Goal: Task Accomplishment & Management: Manage account settings

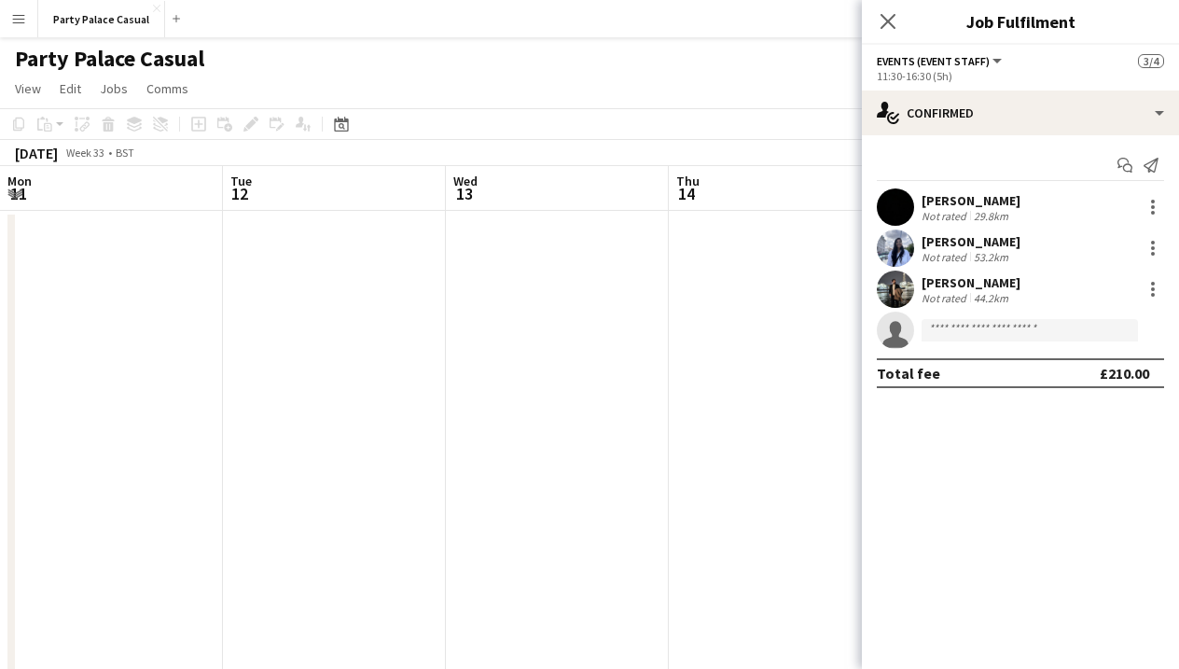
scroll to position [0, 813]
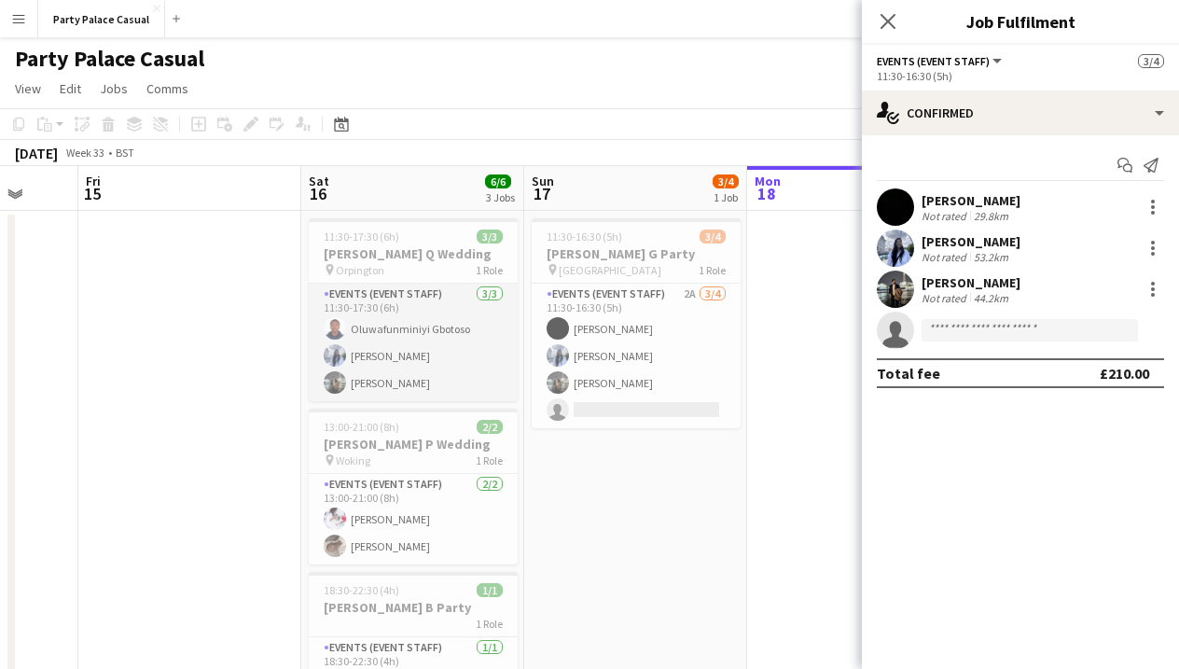
click at [404, 381] on app-card-role "Events (Event Staff) [DATE] 11:30-17:30 (6h) Oluwafunminiyi Gbotoso [PERSON_NAM…" at bounding box center [413, 343] width 209 height 118
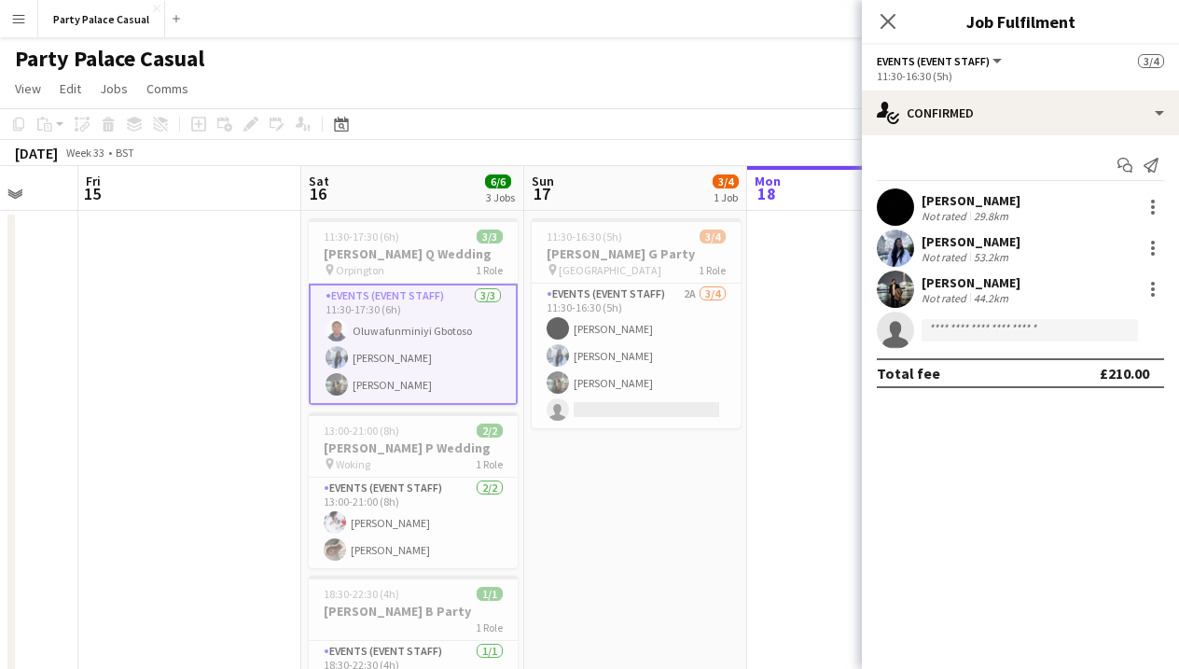
click at [408, 381] on app-card-role "Events (Event Staff) [DATE] 11:30-17:30 (6h) Oluwafunminiyi Gbotoso [PERSON_NAM…" at bounding box center [413, 344] width 209 height 121
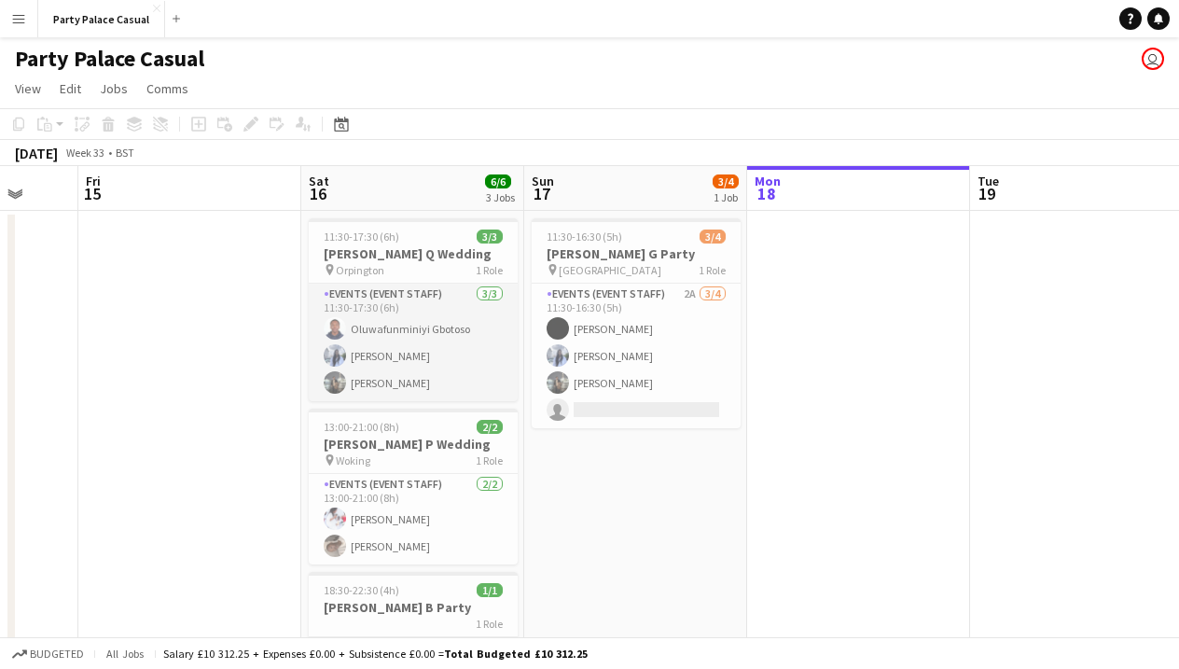
click at [443, 354] on app-card-role "Events (Event Staff) [DATE] 11:30-17:30 (6h) Oluwafunminiyi Gbotoso [PERSON_NAM…" at bounding box center [413, 343] width 209 height 118
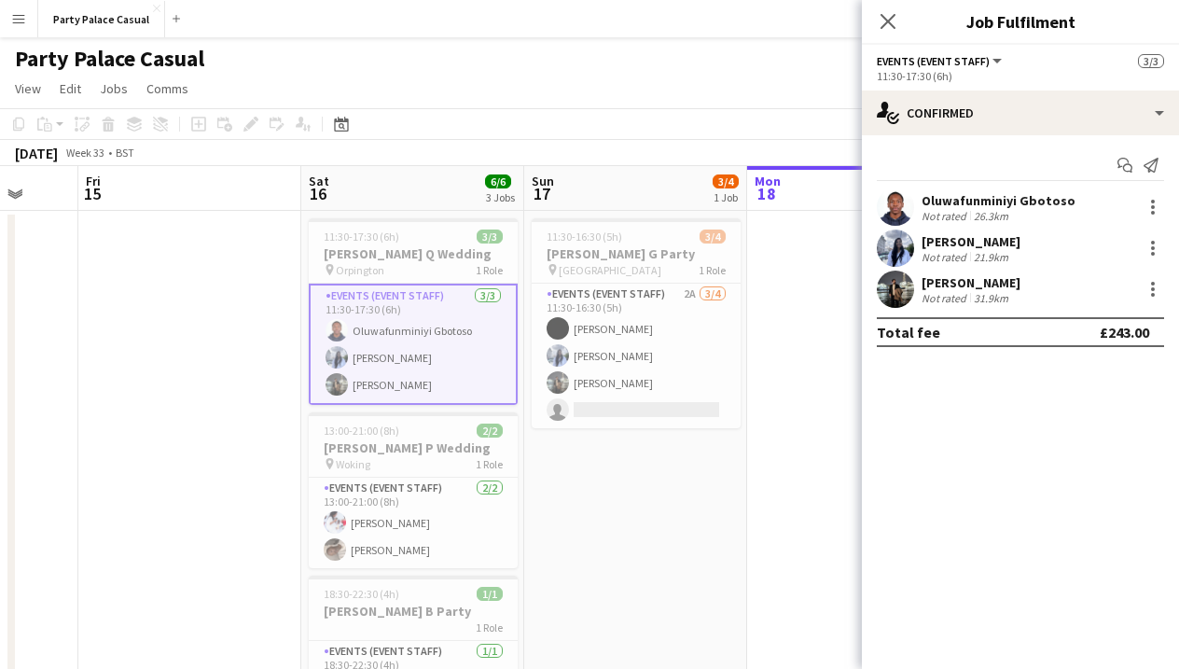
click at [443, 355] on app-card-role "Events (Event Staff) [DATE] 11:30-17:30 (6h) Oluwafunminiyi Gbotoso [PERSON_NAM…" at bounding box center [413, 344] width 209 height 121
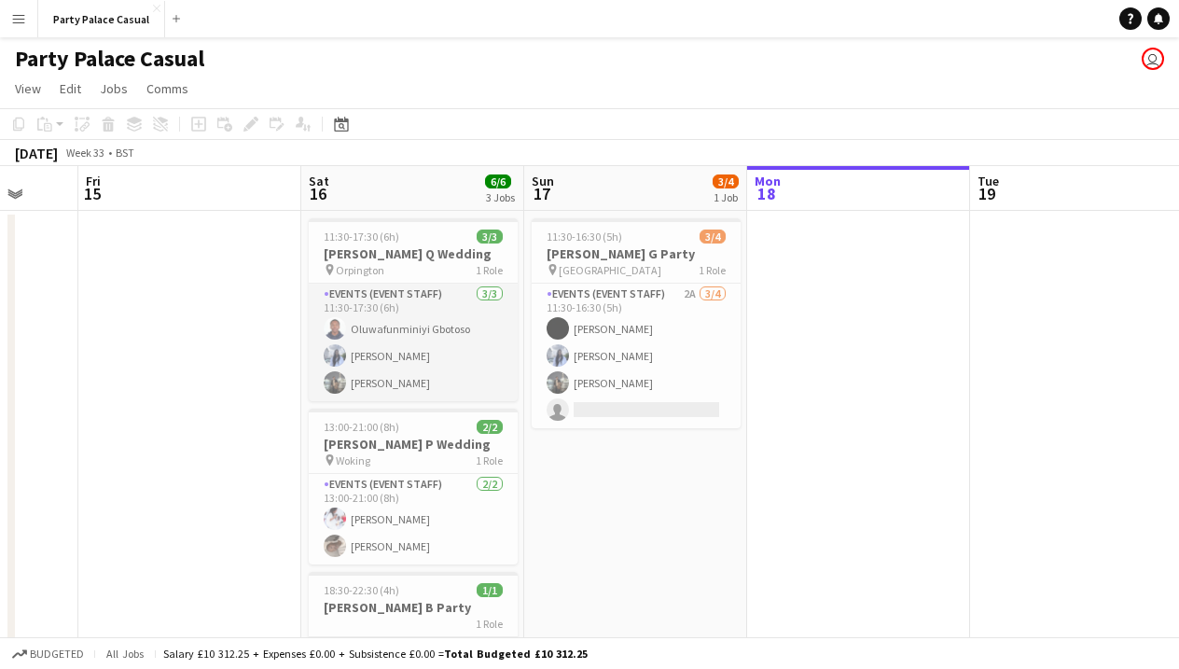
click at [443, 355] on app-card-role "Events (Event Staff) [DATE] 11:30-17:30 (6h) Oluwafunminiyi Gbotoso [PERSON_NAM…" at bounding box center [413, 343] width 209 height 118
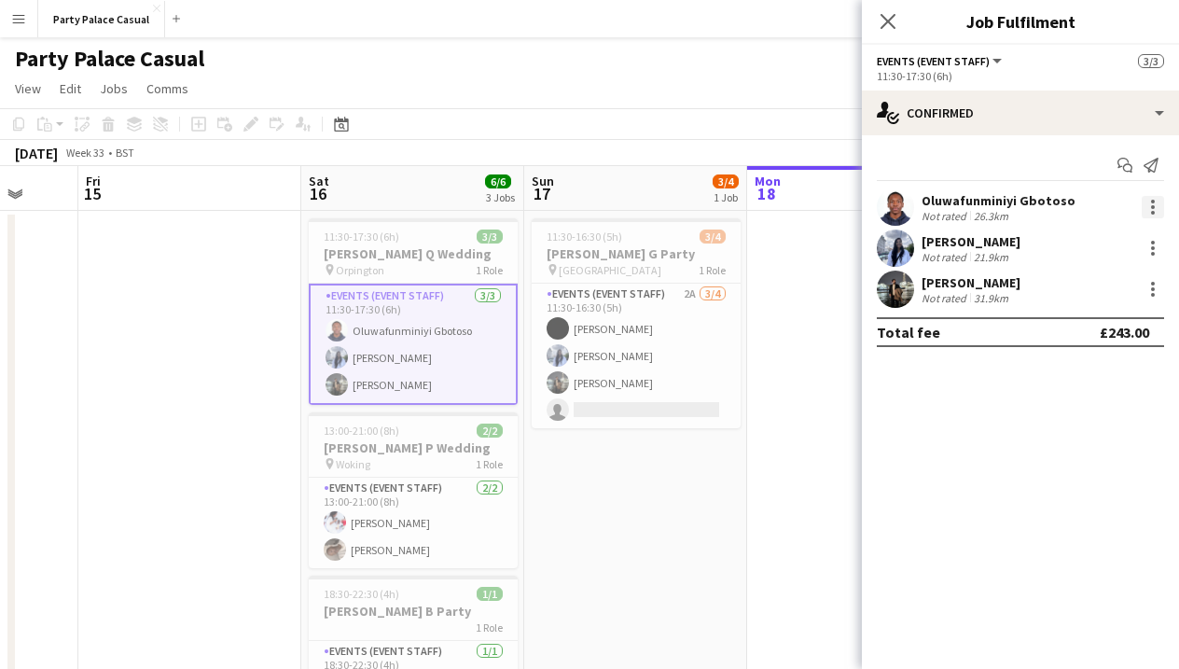
click at [1154, 208] on div at bounding box center [1153, 207] width 4 height 4
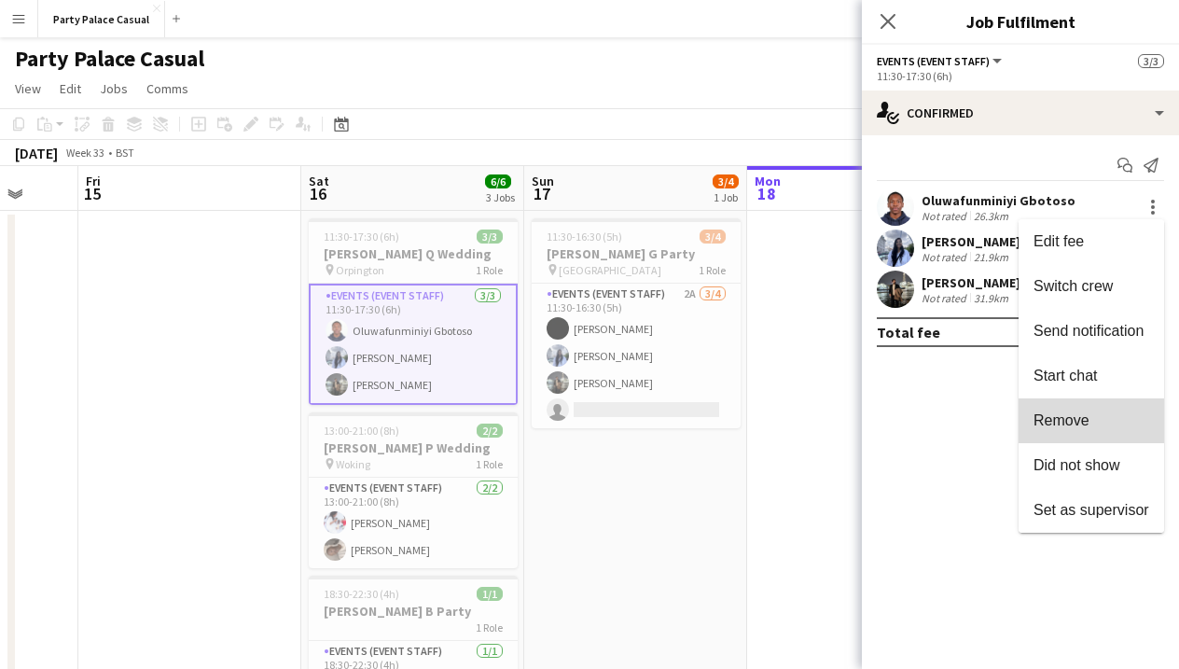
click at [1102, 413] on span "Remove" at bounding box center [1091, 420] width 116 height 17
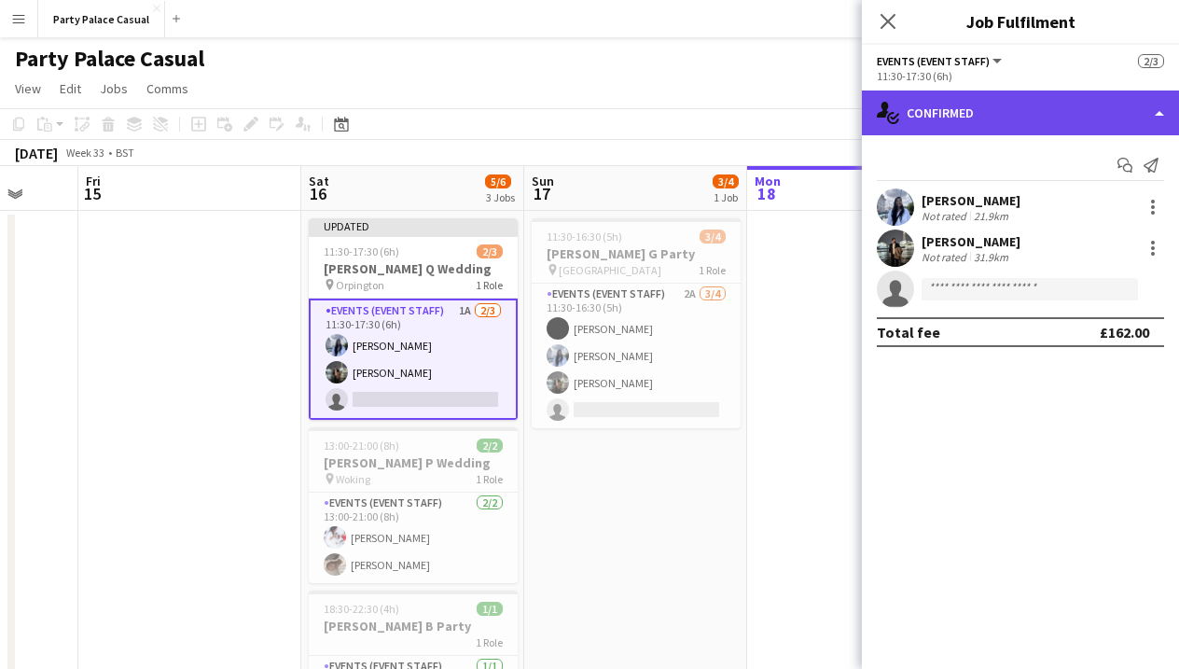
click at [983, 107] on div "single-neutral-actions-check-2 Confirmed" at bounding box center [1020, 112] width 317 height 45
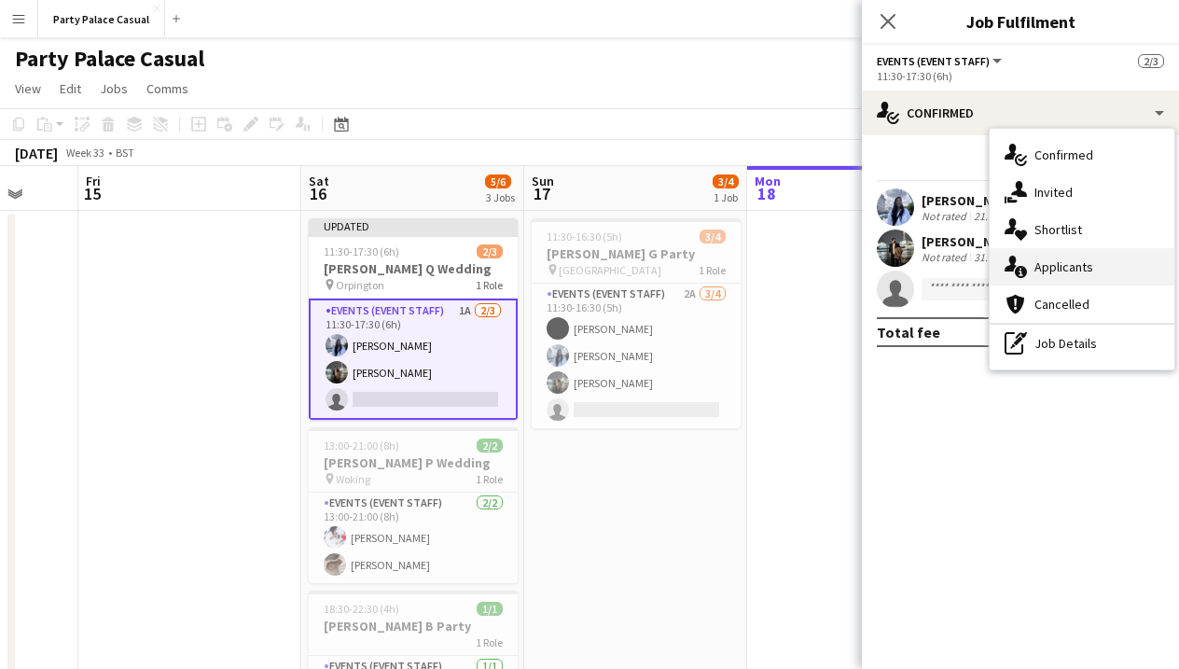
click at [1042, 261] on div "single-neutral-actions-information Applicants" at bounding box center [1082, 266] width 185 height 37
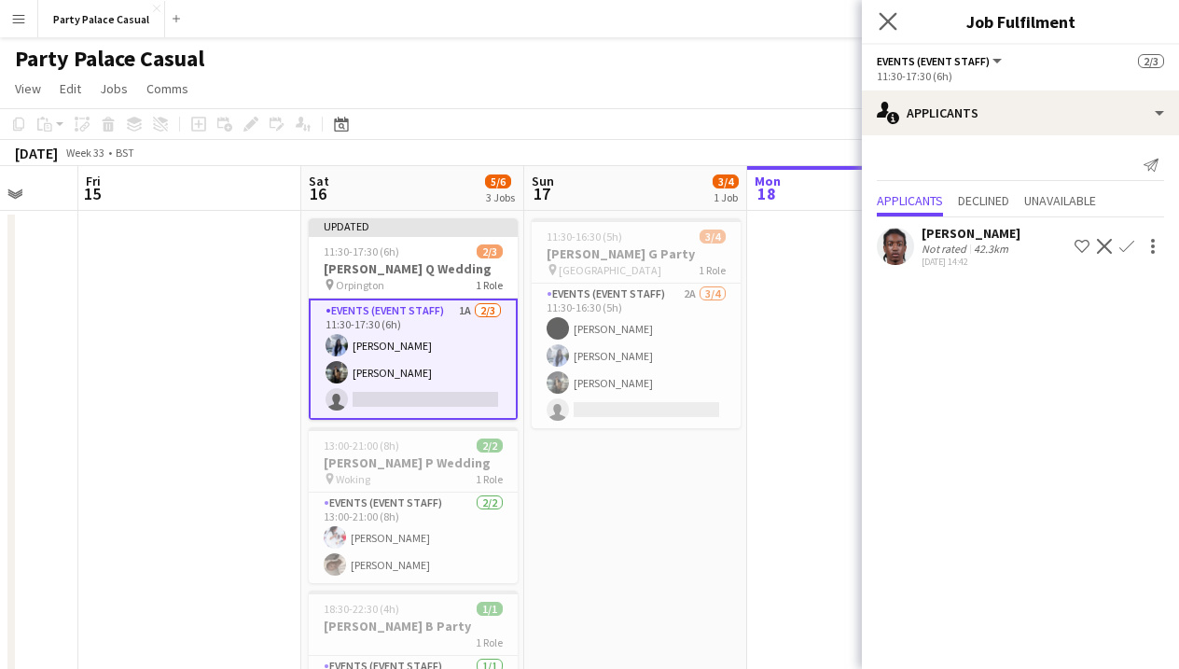
click at [893, 32] on app-icon "Close pop-in" at bounding box center [888, 21] width 27 height 27
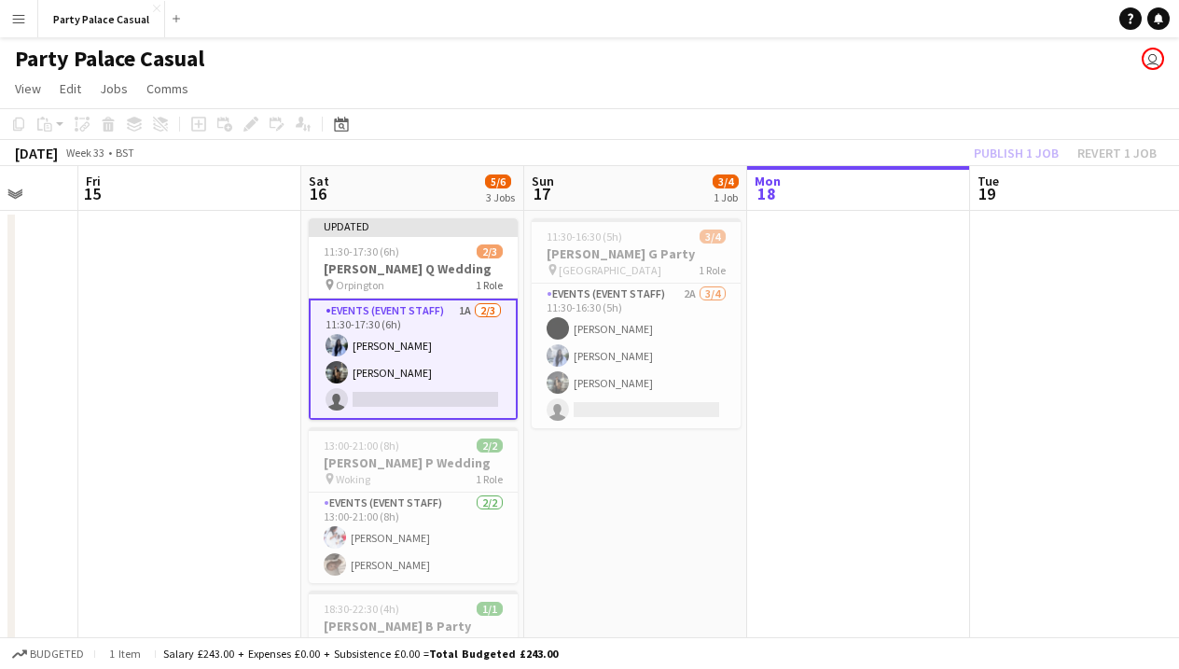
click at [493, 351] on app-card-role "Events (Event Staff) 1A [DATE] 11:30-17:30 (6h) [PERSON_NAME] [PERSON_NAME] sin…" at bounding box center [413, 358] width 209 height 121
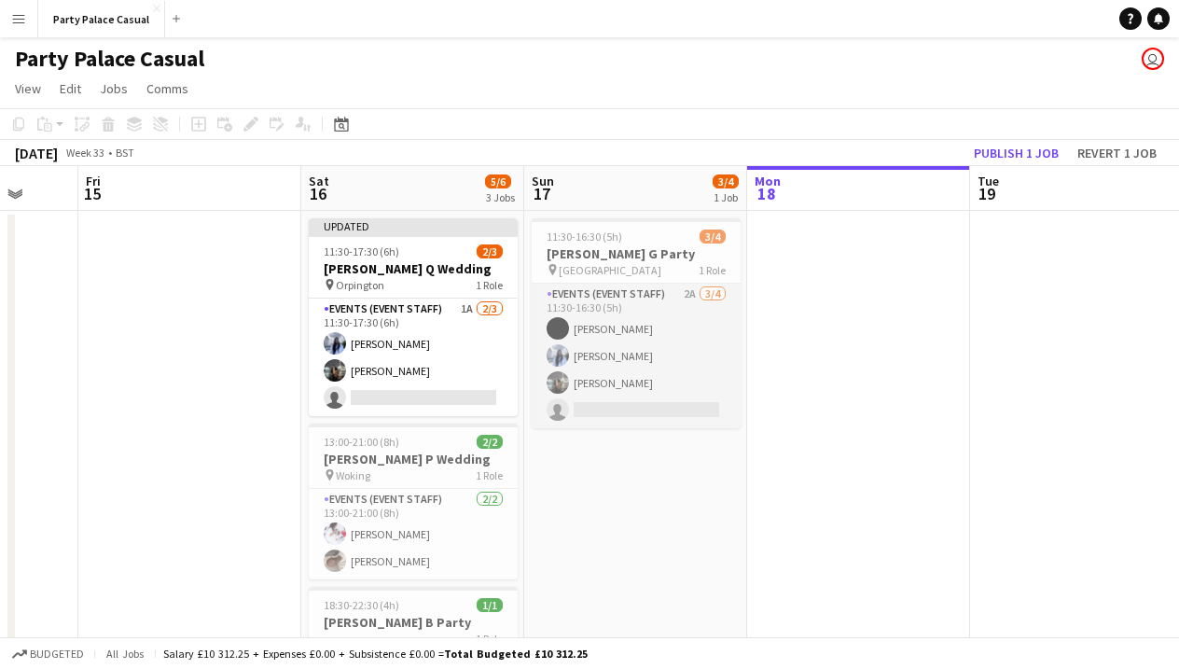
click at [595, 366] on app-card-role "Events (Event Staff) 2A [DATE] 11:30-16:30 (5h) [PERSON_NAME] [PERSON_NAME] [PE…" at bounding box center [636, 356] width 209 height 145
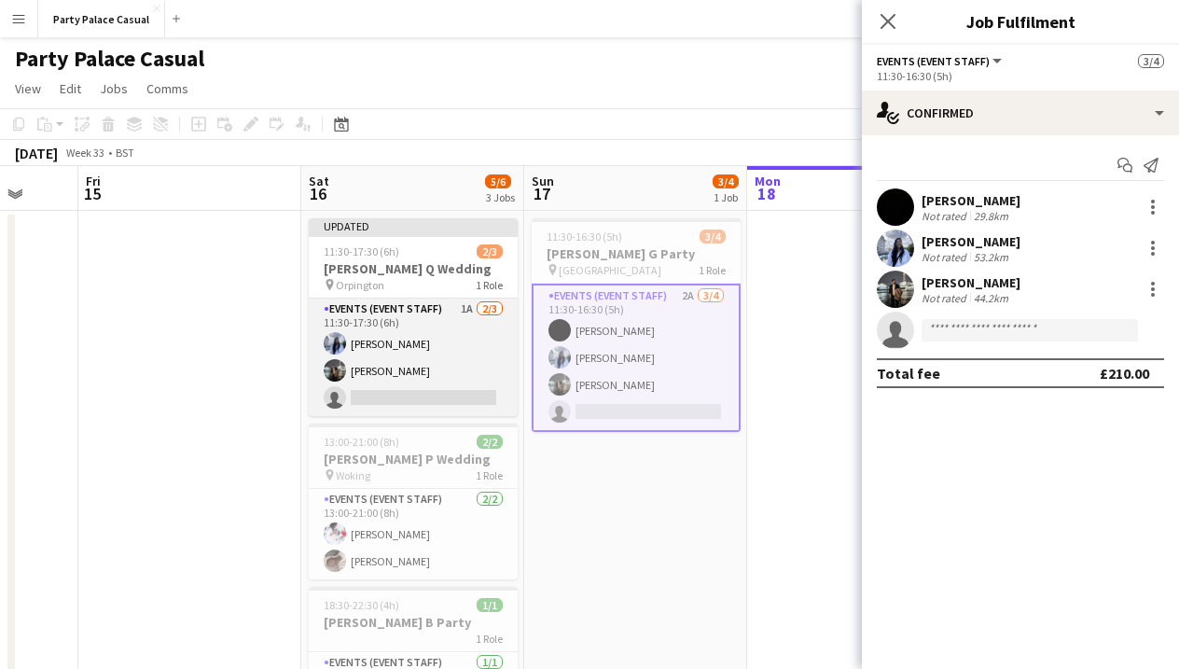
click at [450, 368] on app-card-role "Events (Event Staff) 1A [DATE] 11:30-17:30 (6h) [PERSON_NAME] [PERSON_NAME] sin…" at bounding box center [413, 357] width 209 height 118
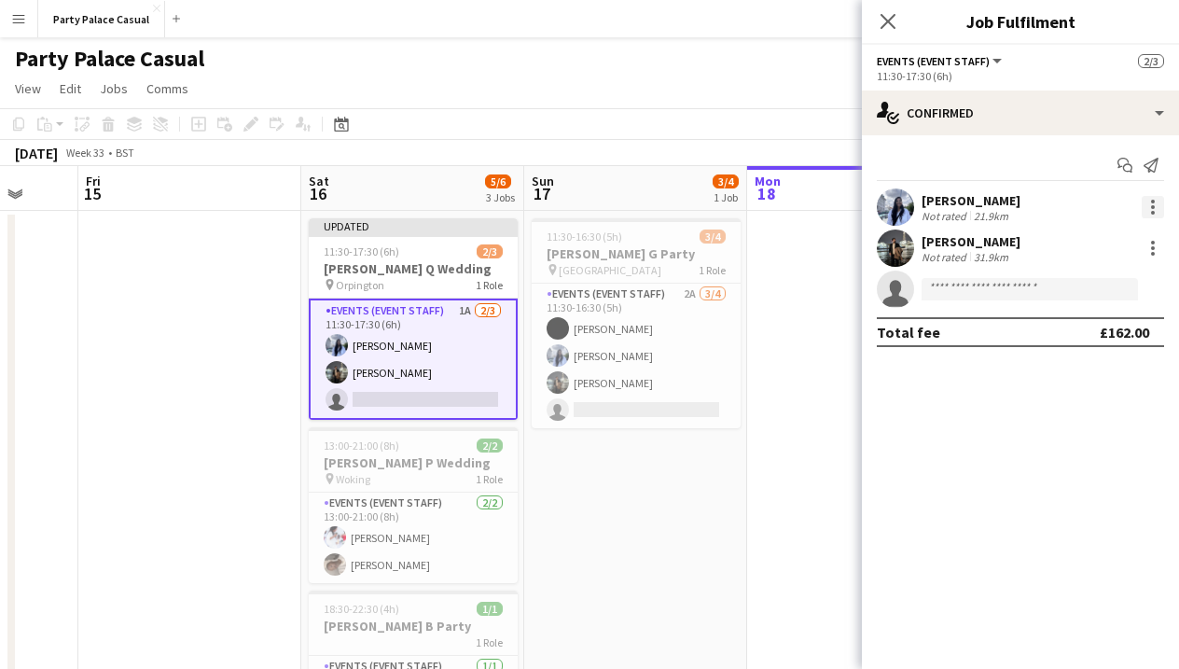
click at [1153, 217] on div at bounding box center [1153, 207] width 22 height 22
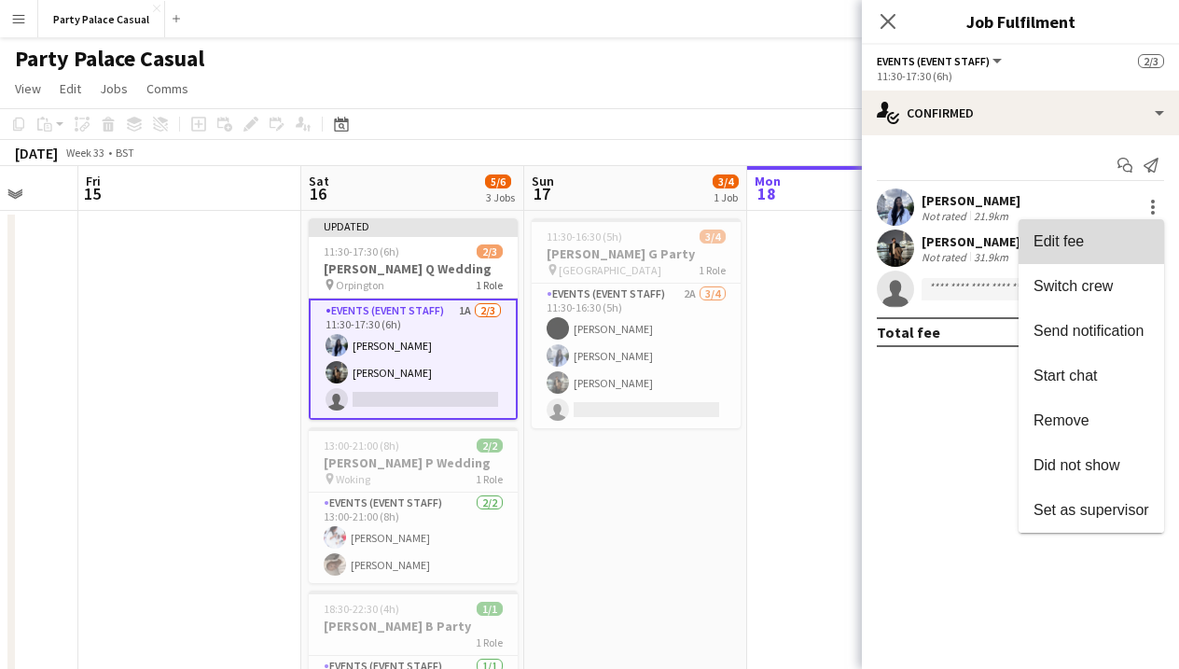
click at [1097, 253] on button "Edit fee" at bounding box center [1090, 241] width 145 height 45
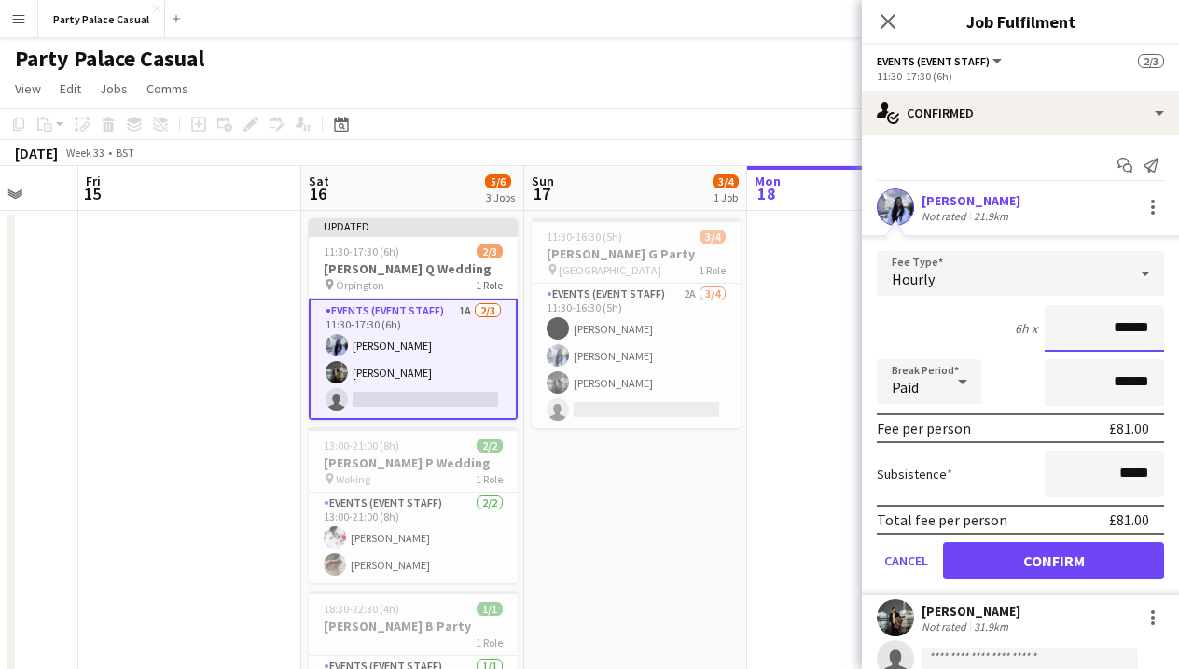
click at [1146, 331] on input "******" at bounding box center [1104, 328] width 119 height 47
drag, startPoint x: 1146, startPoint y: 331, endPoint x: 1131, endPoint y: 329, distance: 15.0
click at [1131, 329] on input "******" at bounding box center [1104, 328] width 119 height 47
type input "***"
click at [1073, 561] on button "Confirm" at bounding box center [1053, 560] width 221 height 37
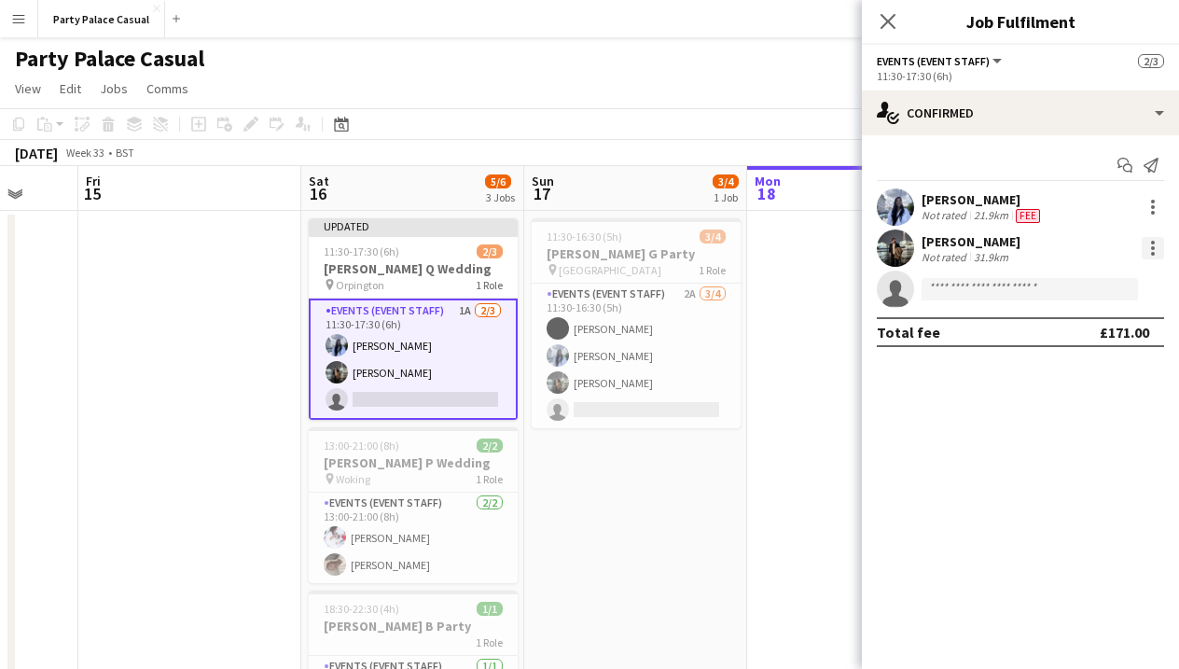
click at [1146, 251] on div at bounding box center [1153, 248] width 22 height 22
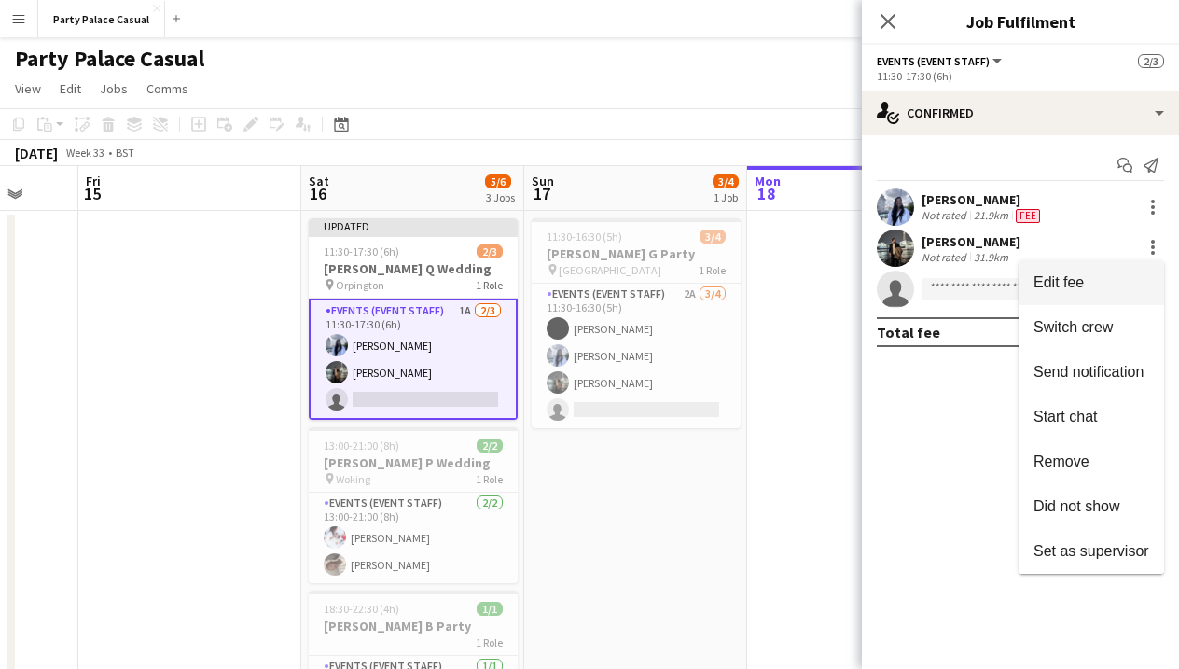
click at [1136, 294] on button "Edit fee" at bounding box center [1090, 282] width 145 height 45
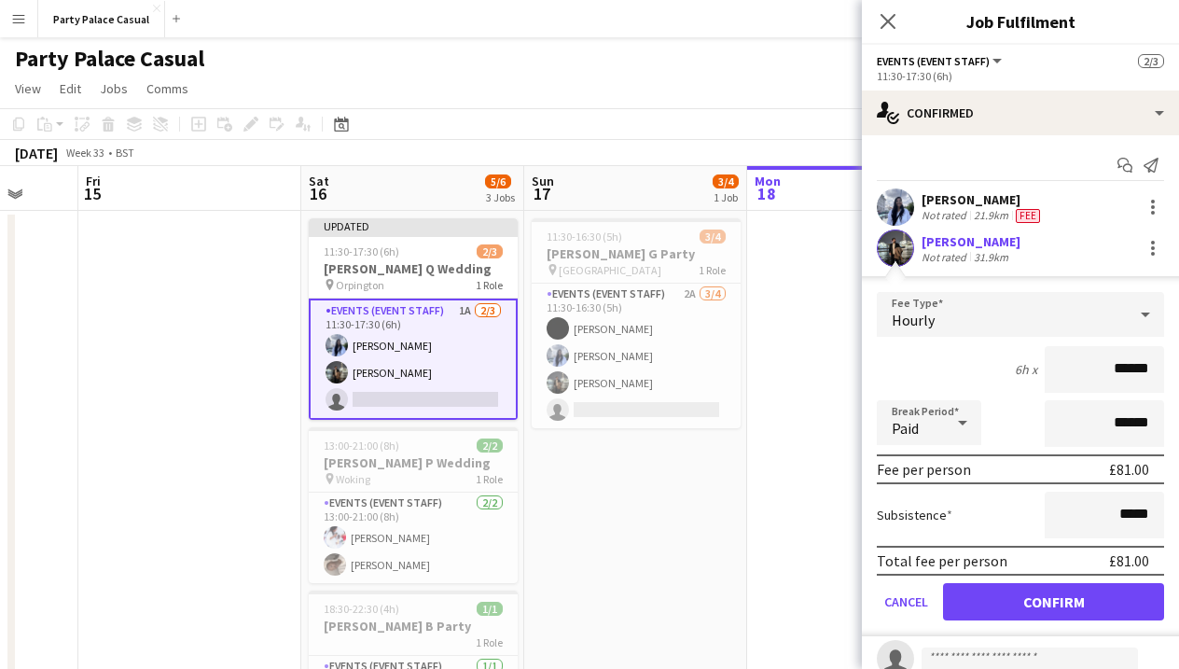
drag, startPoint x: 1147, startPoint y: 365, endPoint x: 1121, endPoint y: 363, distance: 26.2
click at [1121, 363] on input "******" at bounding box center [1104, 369] width 119 height 47
type input "***"
click at [1117, 592] on button "Confirm" at bounding box center [1053, 601] width 221 height 37
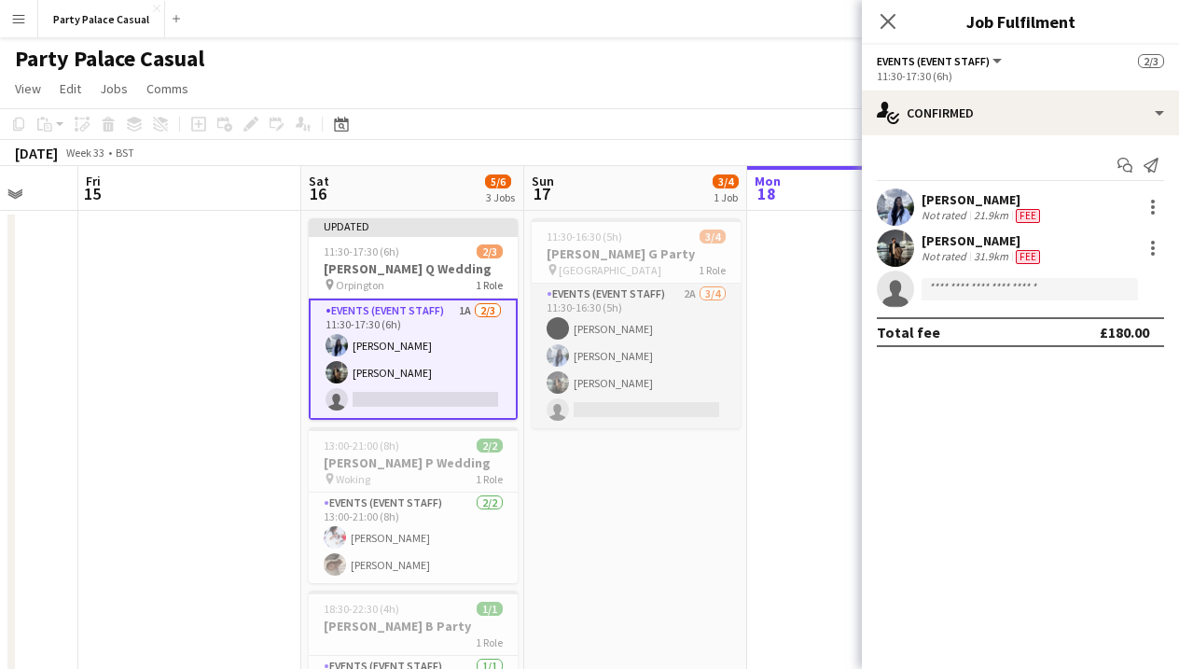
click at [675, 353] on app-card-role "Events (Event Staff) 2A [DATE] 11:30-16:30 (5h) [PERSON_NAME] [PERSON_NAME] [PE…" at bounding box center [636, 356] width 209 height 145
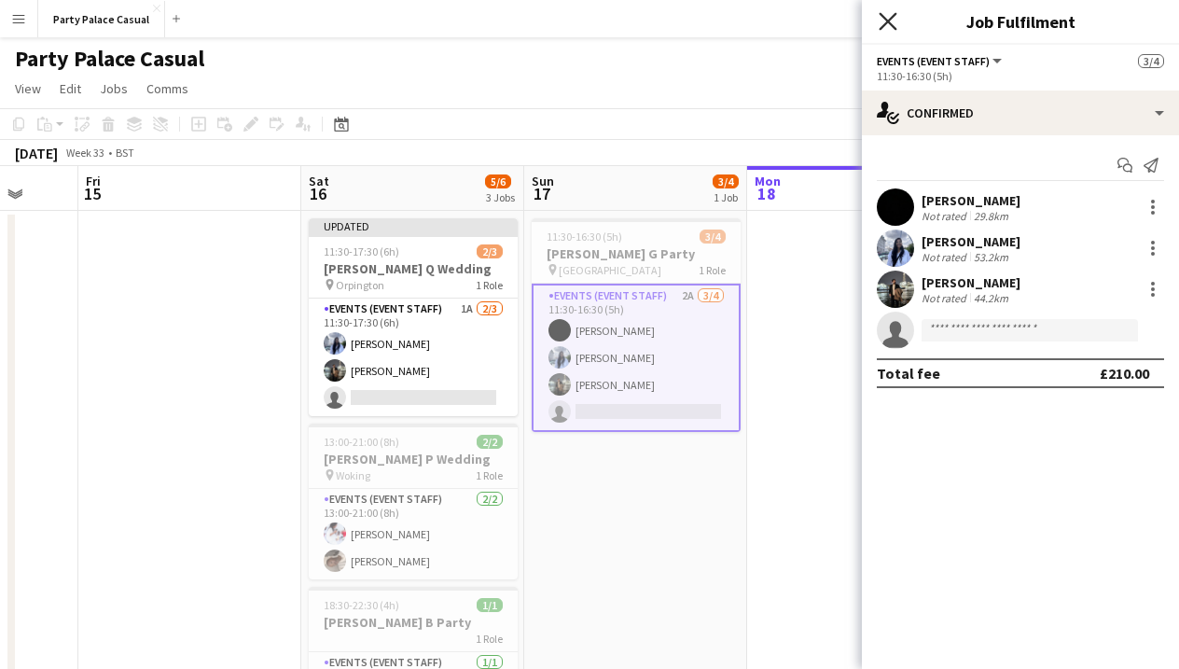
click at [887, 25] on icon "Close pop-in" at bounding box center [888, 21] width 18 height 18
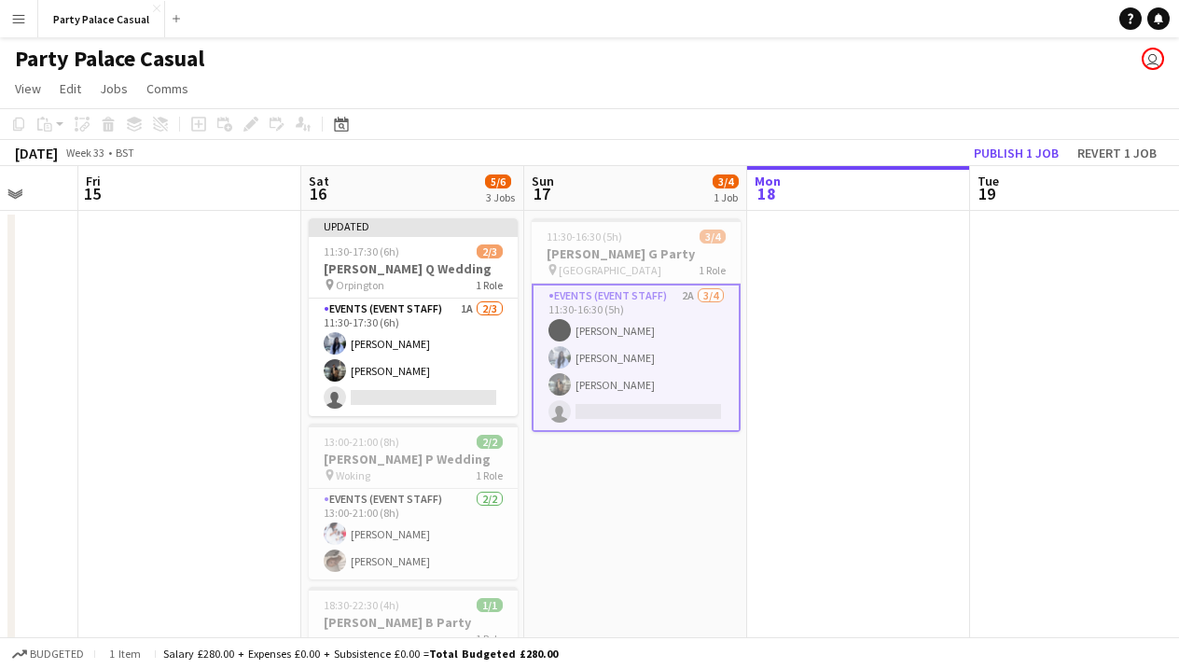
click at [898, 306] on app-date-cell at bounding box center [858, 477] width 223 height 532
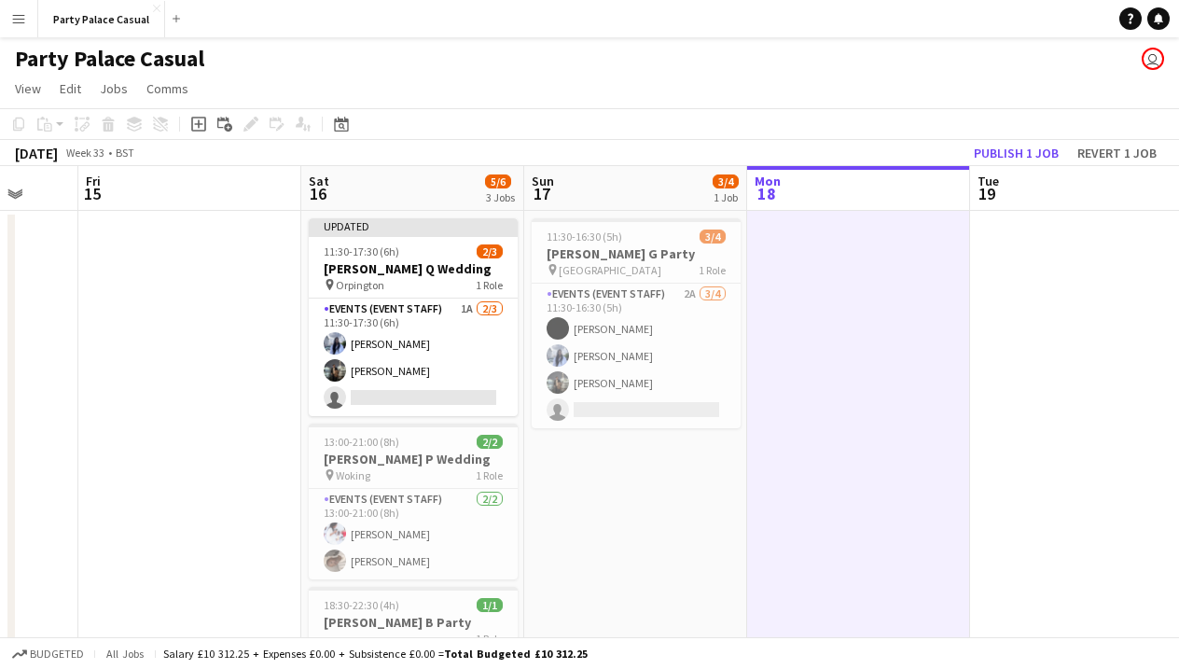
click at [943, 113] on app-toolbar "Copy Paste Paste Command V Paste with crew Command Shift V Paste linked Job [GE…" at bounding box center [589, 124] width 1179 height 32
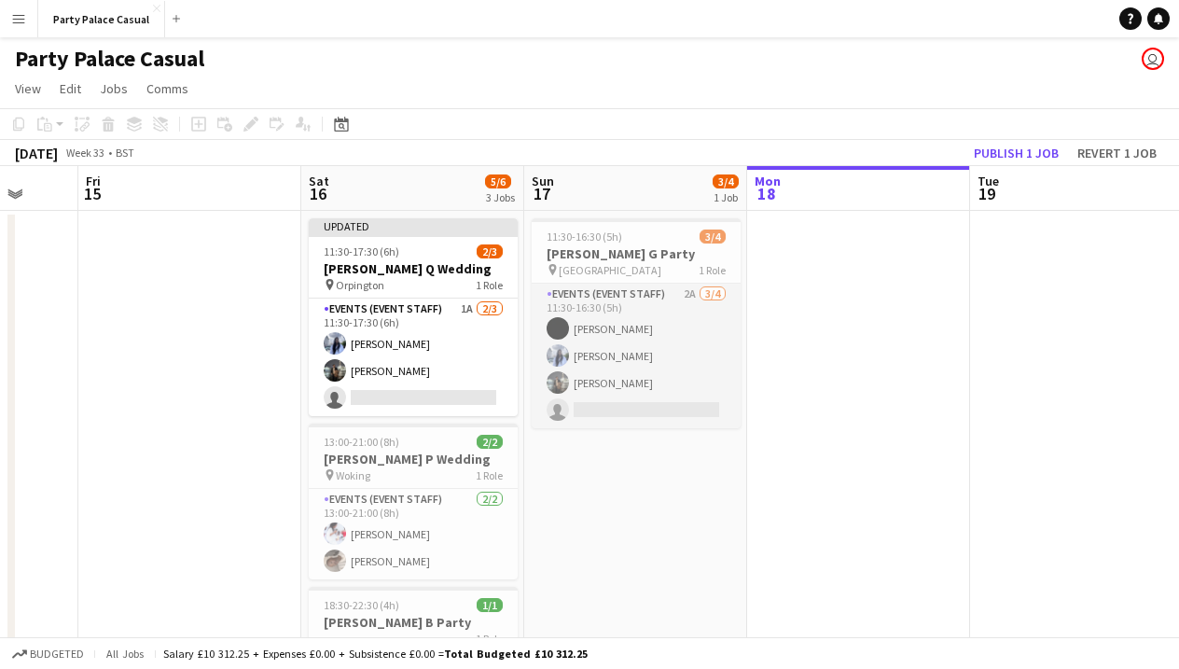
click at [674, 299] on app-card-role "Events (Event Staff) 2A [DATE] 11:30-16:30 (5h) [PERSON_NAME] [PERSON_NAME] [PE…" at bounding box center [636, 356] width 209 height 145
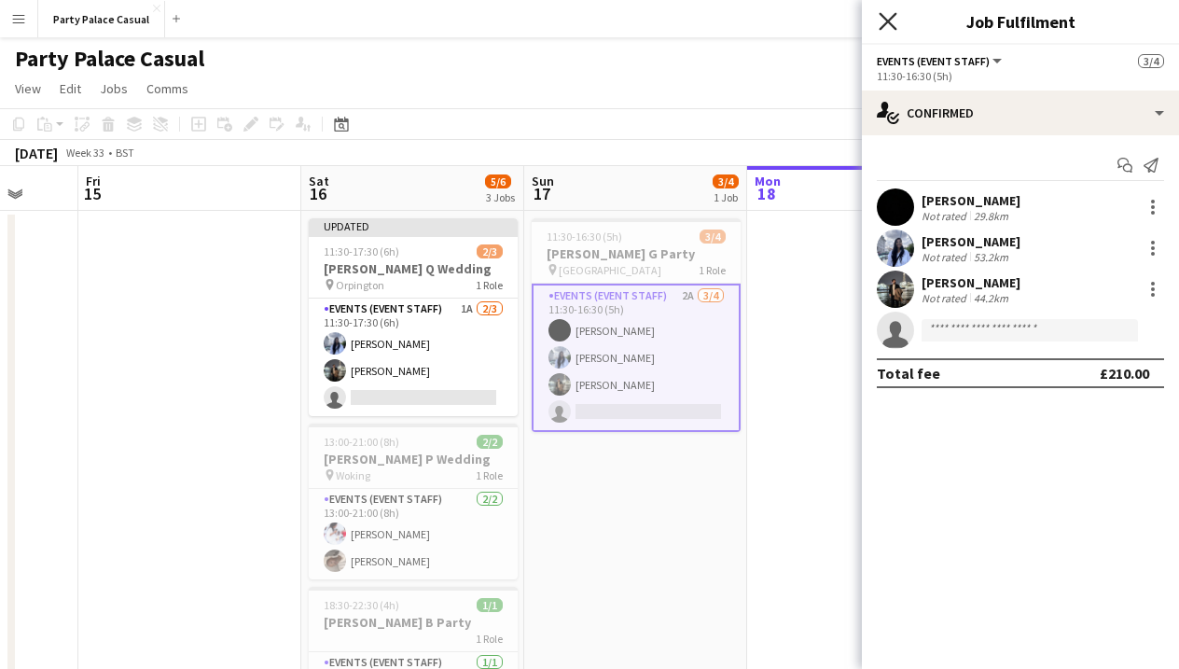
click at [893, 28] on icon at bounding box center [888, 21] width 18 height 18
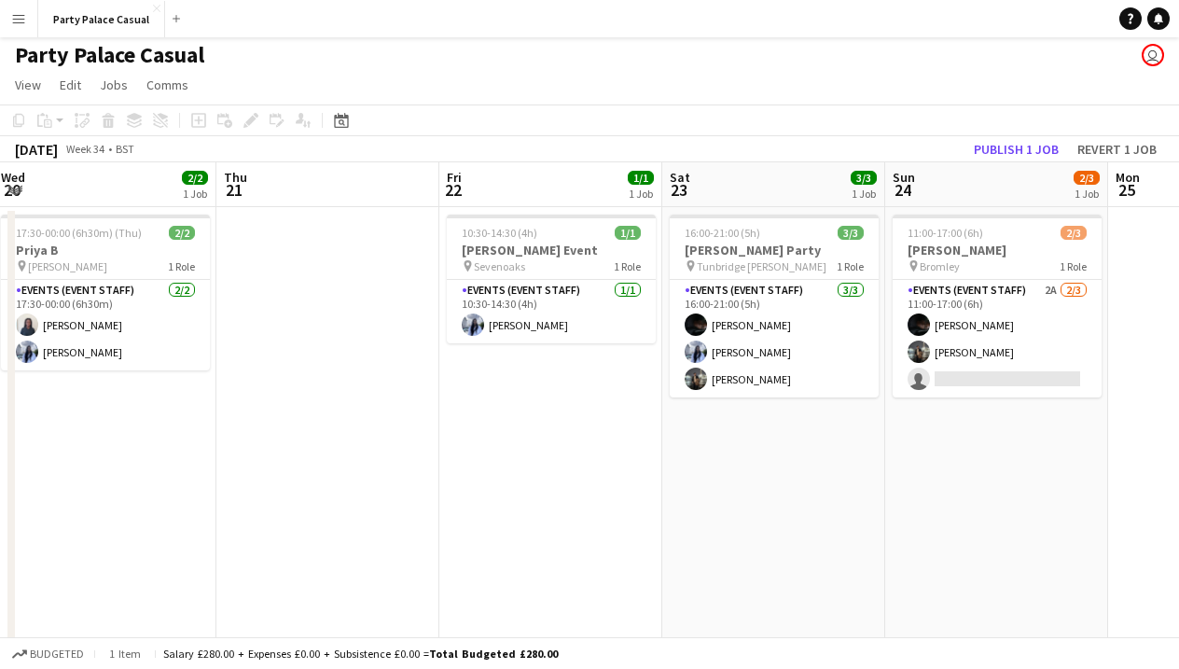
scroll to position [0, 673]
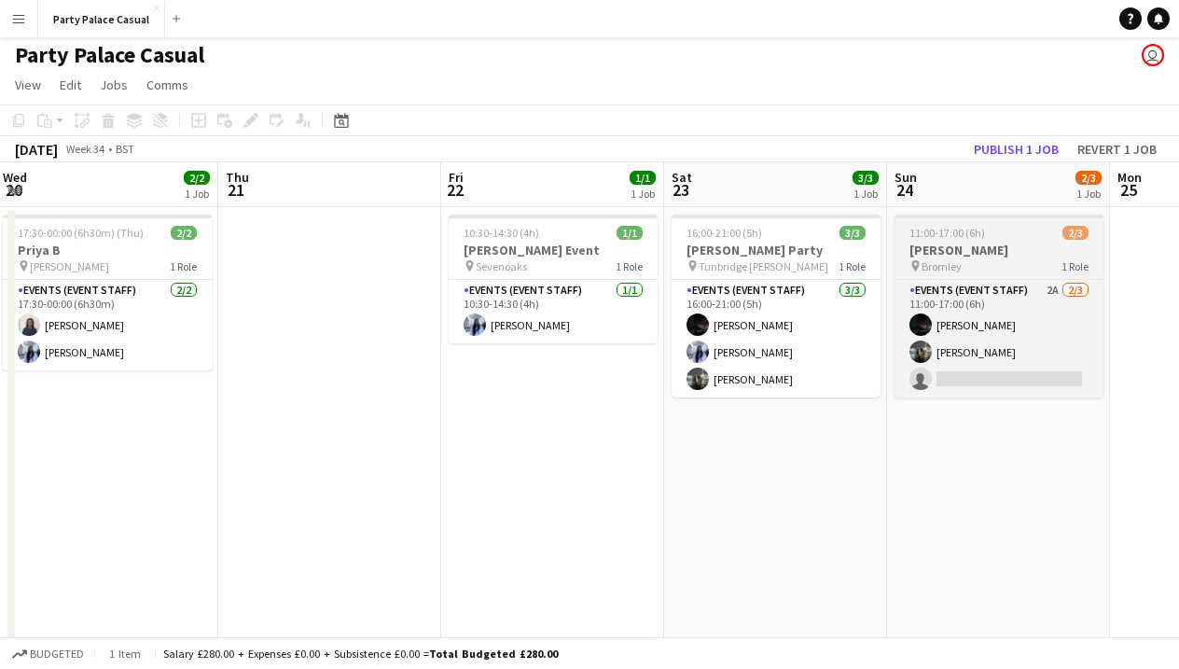
click at [1011, 244] on h3 "[PERSON_NAME]" at bounding box center [998, 250] width 209 height 17
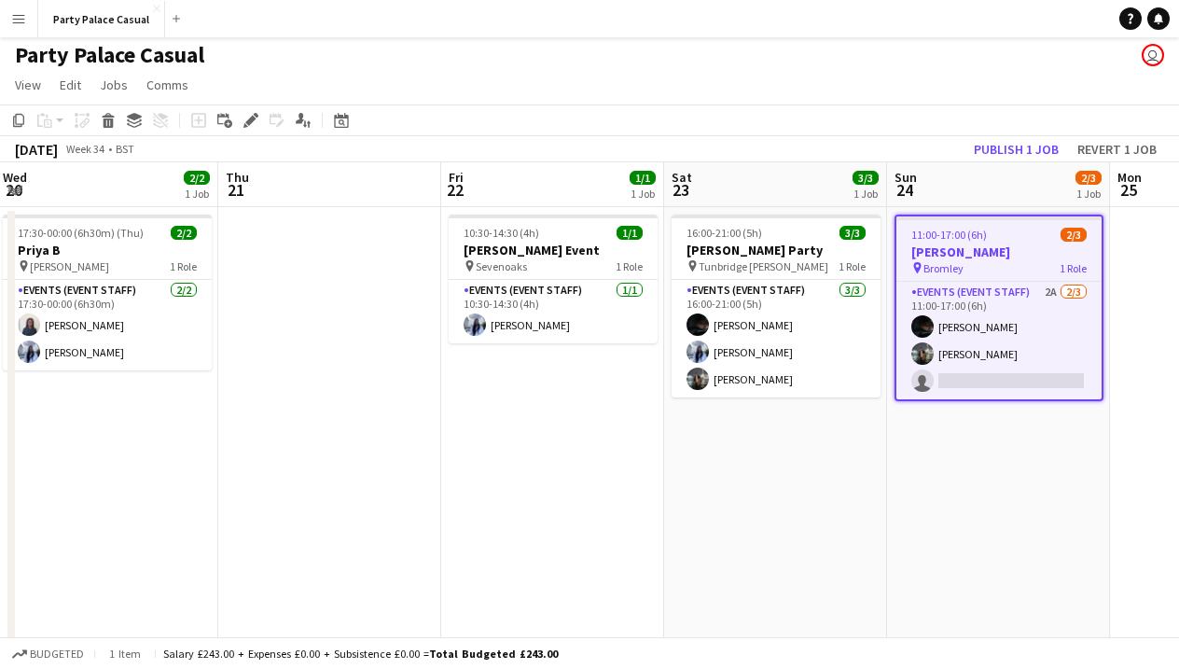
click at [970, 230] on span "11:00-17:00 (6h)" at bounding box center [949, 235] width 76 height 14
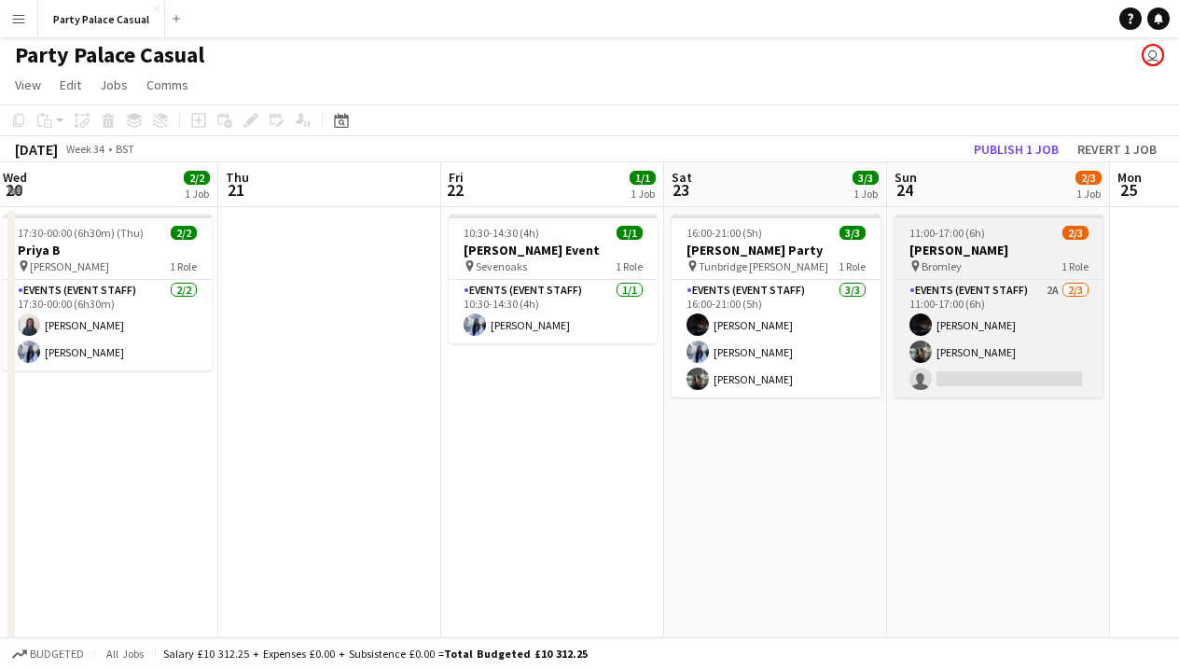
click at [975, 230] on span "11:00-17:00 (6h)" at bounding box center [947, 233] width 76 height 14
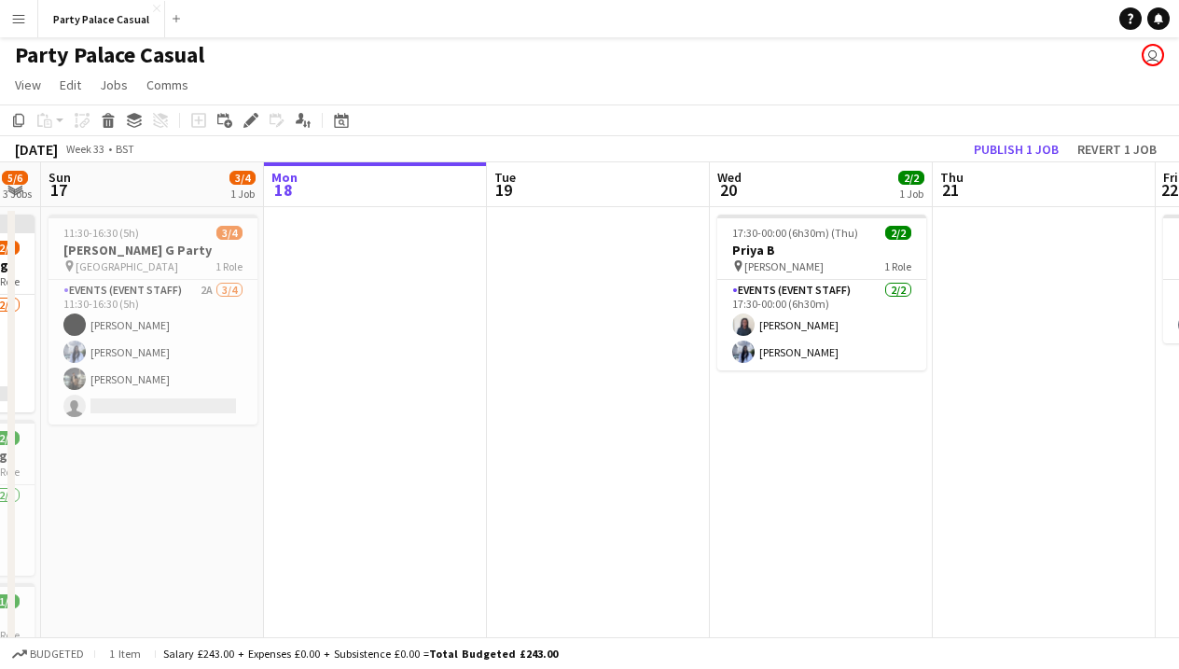
scroll to position [0, 399]
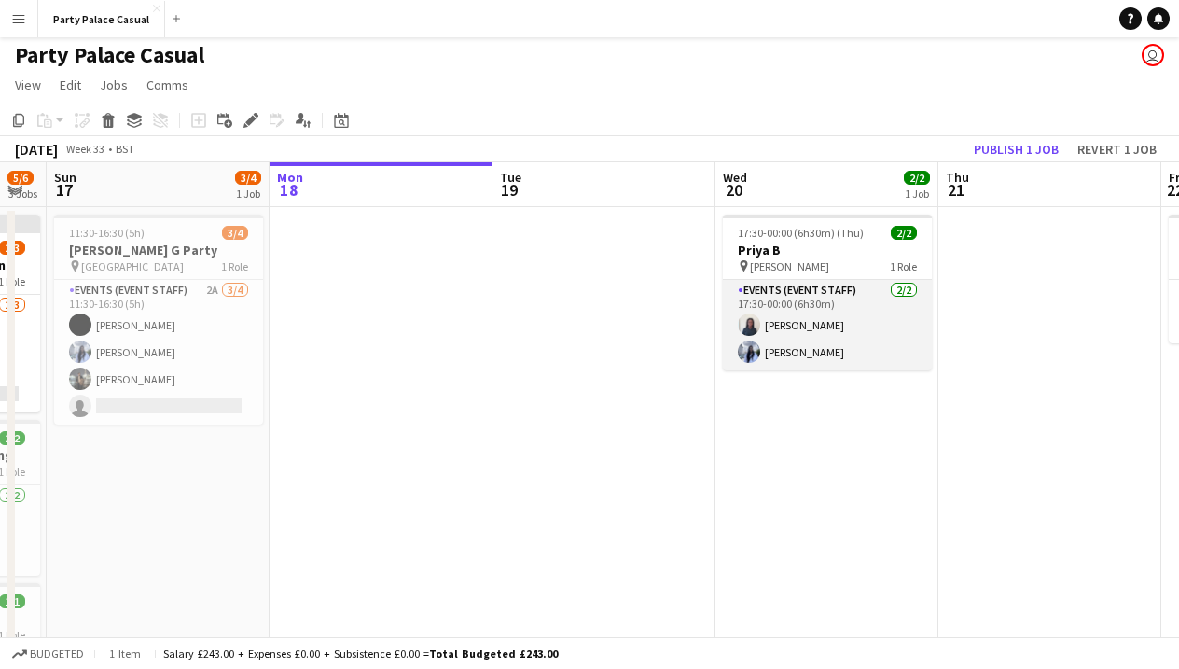
click at [808, 323] on app-card-role "Events (Event Staff) [DATE] 17:30-00:00 (6h30m) [PERSON_NAME] [PERSON_NAME]" at bounding box center [827, 325] width 209 height 90
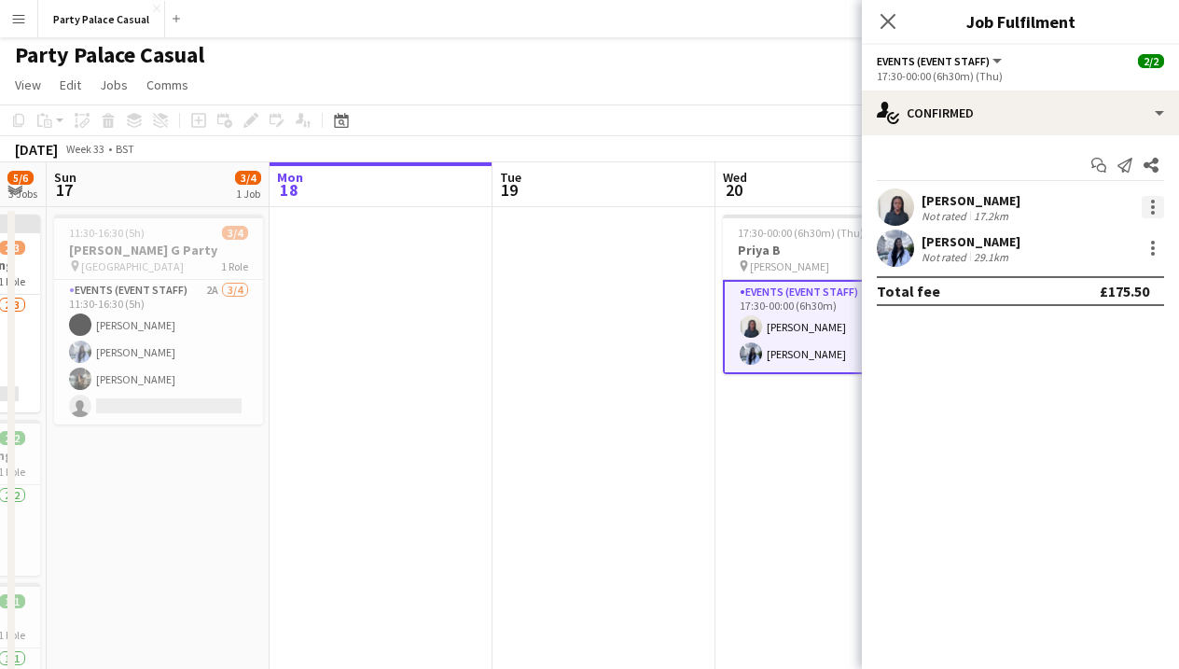
click at [1156, 204] on div at bounding box center [1153, 207] width 22 height 22
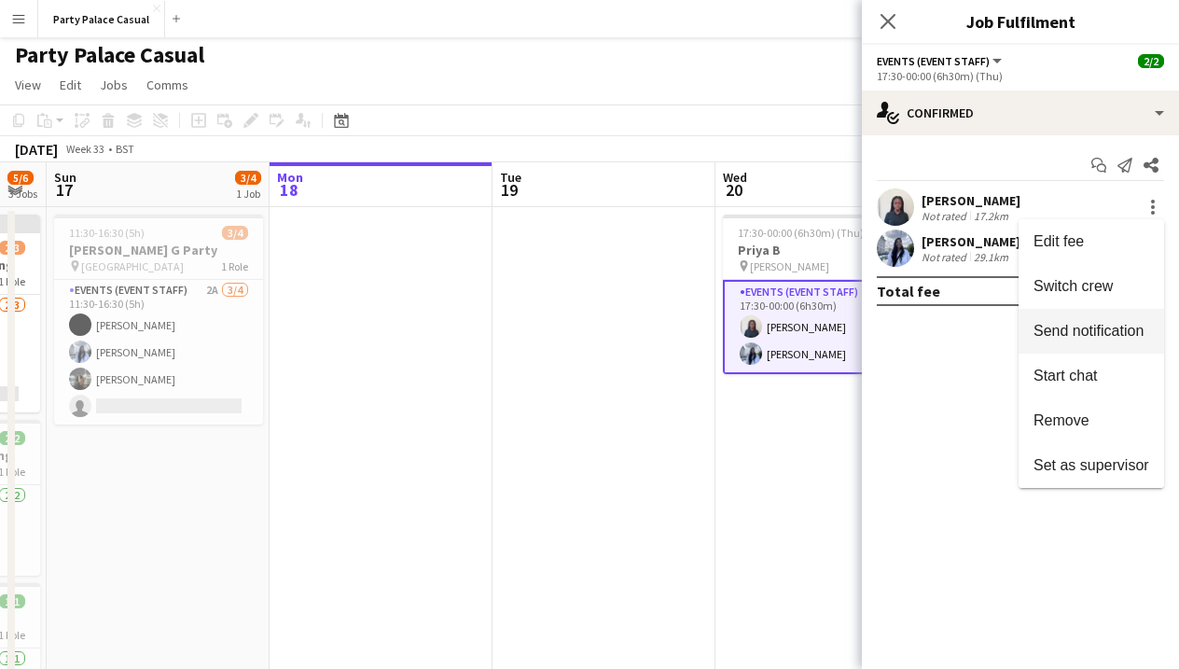
click at [1121, 328] on span "Send notification" at bounding box center [1088, 331] width 110 height 16
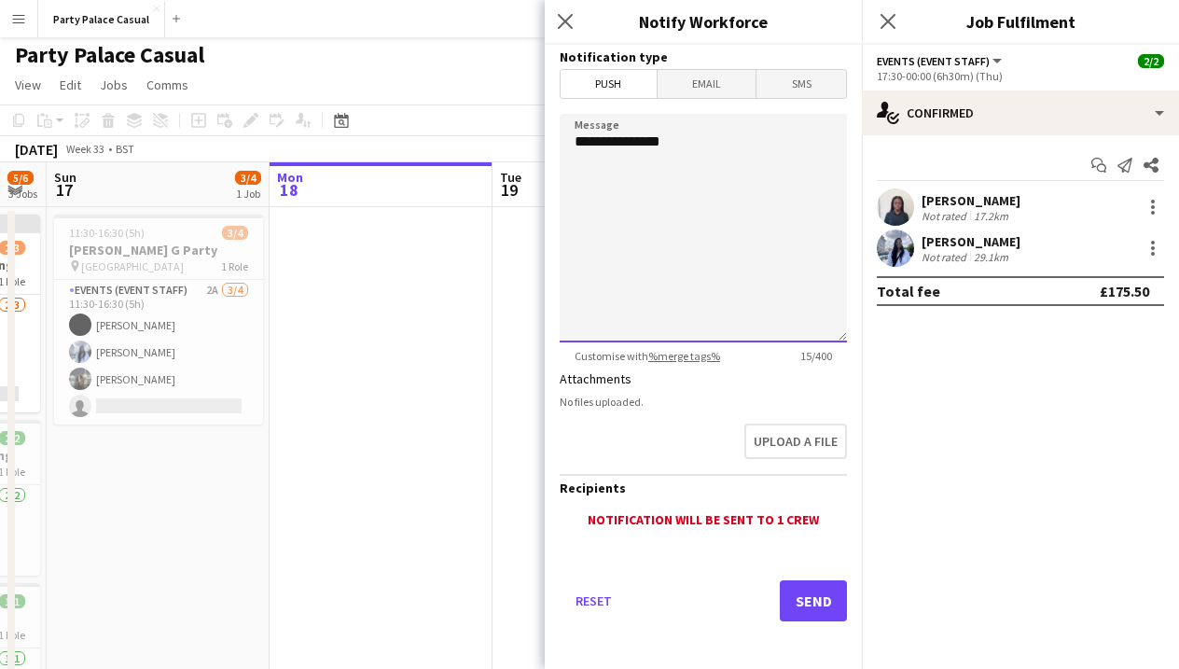
click at [780, 173] on textarea "**********" at bounding box center [703, 228] width 287 height 228
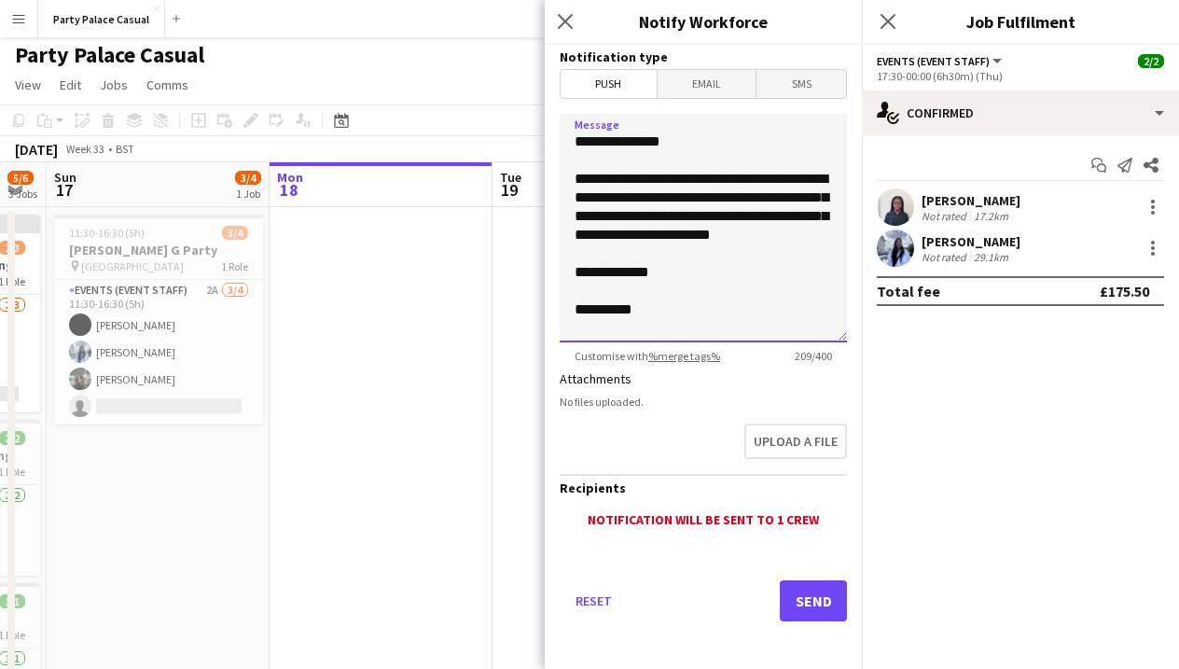
click at [662, 178] on textarea "**********" at bounding box center [703, 228] width 287 height 228
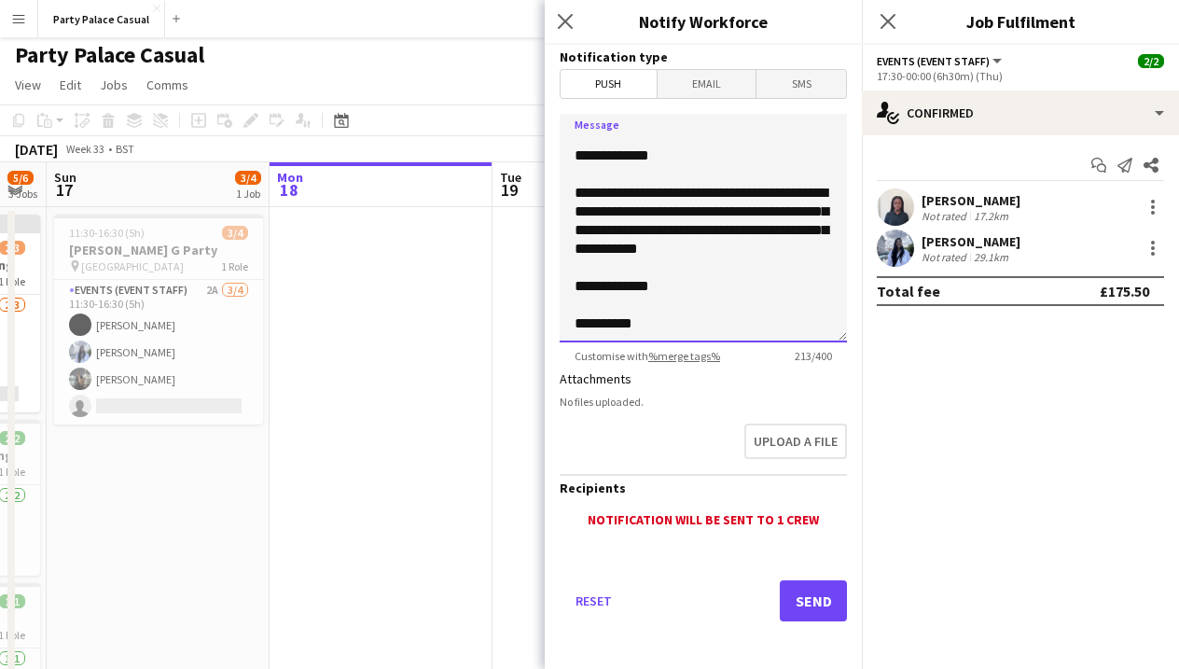
scroll to position [23, 0]
click at [685, 327] on textarea "**********" at bounding box center [703, 228] width 287 height 228
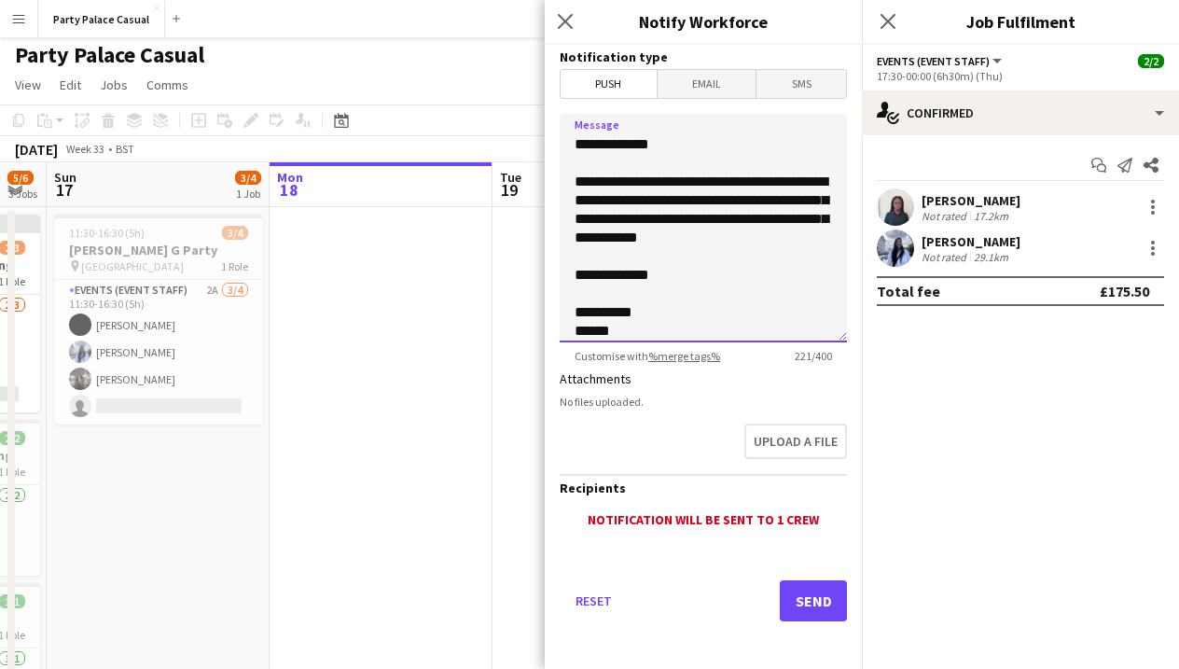
scroll to position [0, 0]
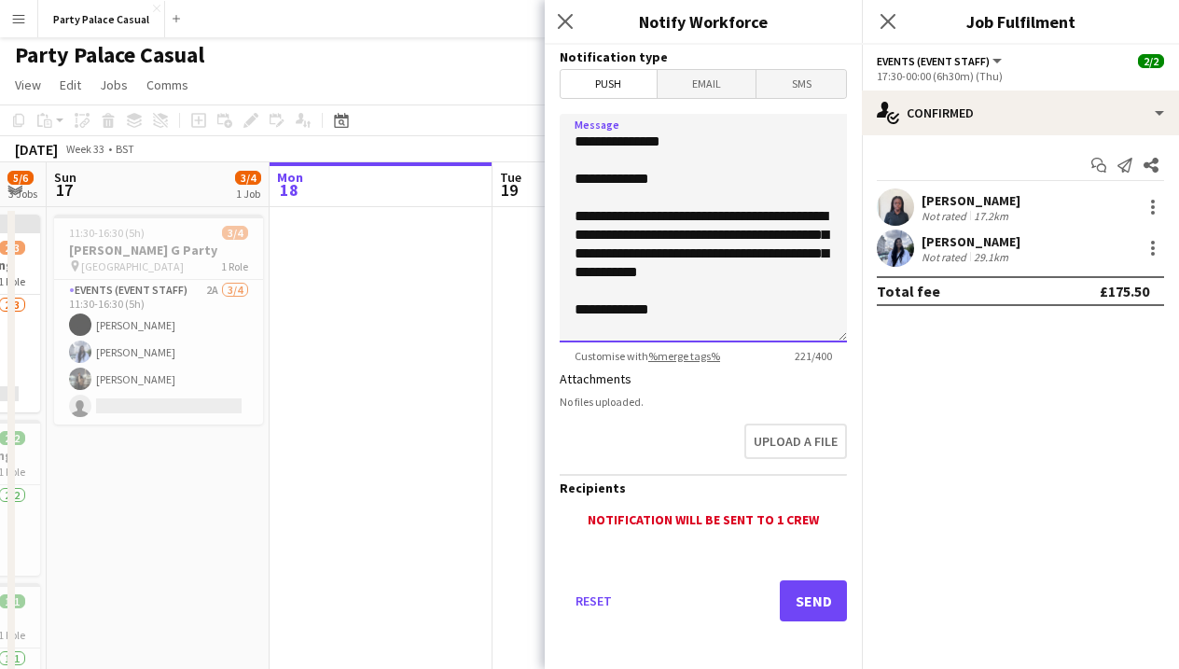
drag, startPoint x: 636, startPoint y: 333, endPoint x: 569, endPoint y: 75, distance: 266.9
click at [569, 75] on form "**********" at bounding box center [703, 359] width 317 height 629
type textarea "**********"
click at [811, 597] on button "Send" at bounding box center [813, 600] width 67 height 41
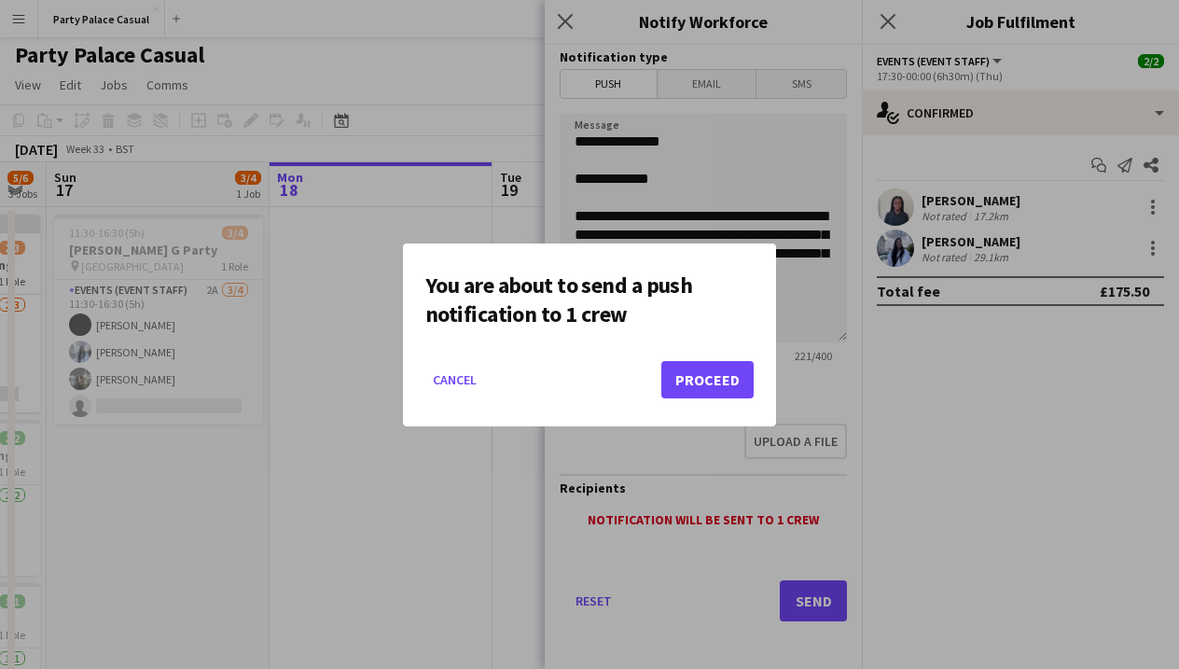
click at [709, 387] on button "Proceed" at bounding box center [707, 379] width 92 height 37
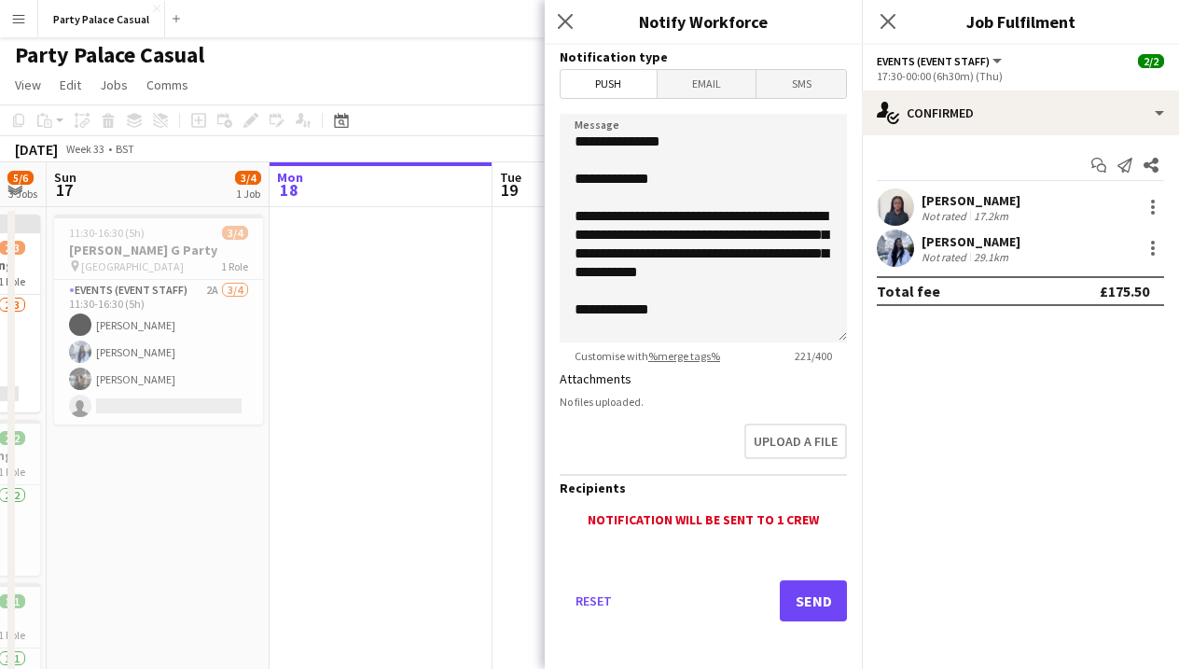
scroll to position [4, 0]
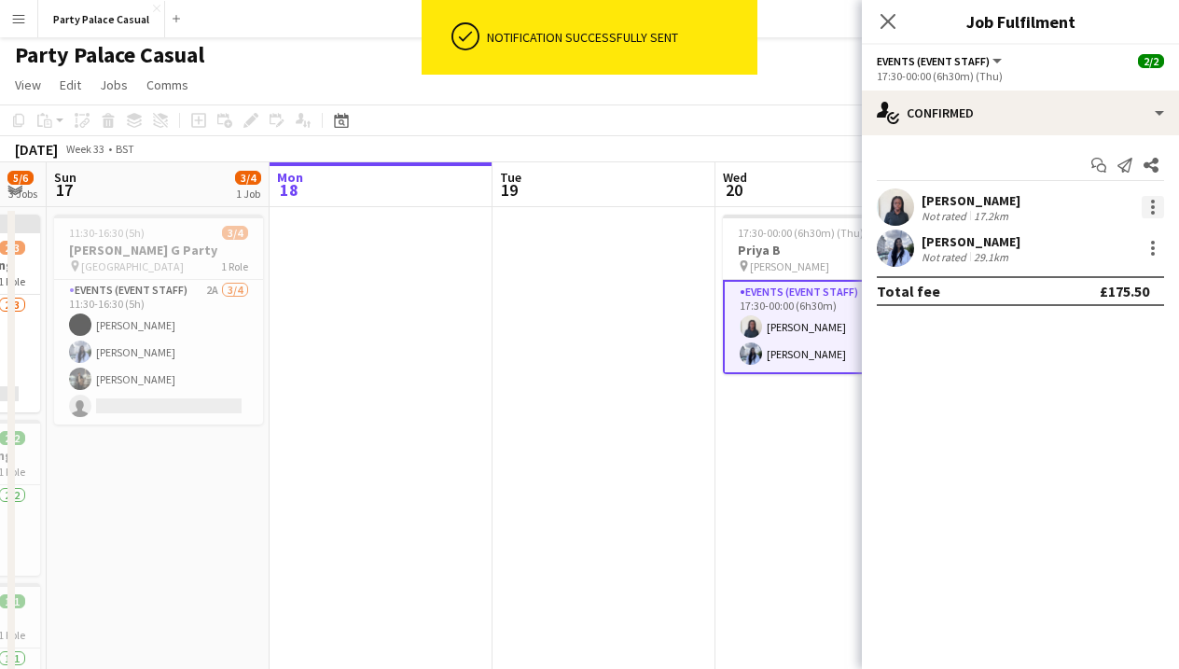
click at [1148, 200] on div at bounding box center [1153, 207] width 22 height 22
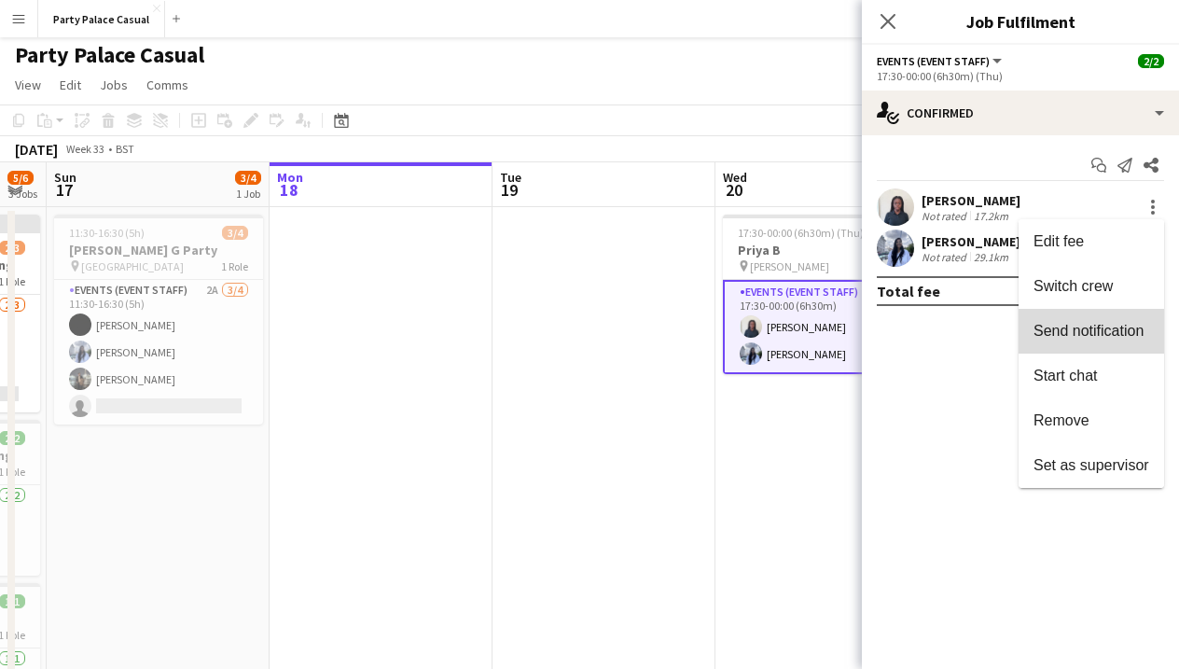
click at [1128, 322] on button "Send notification" at bounding box center [1090, 331] width 145 height 45
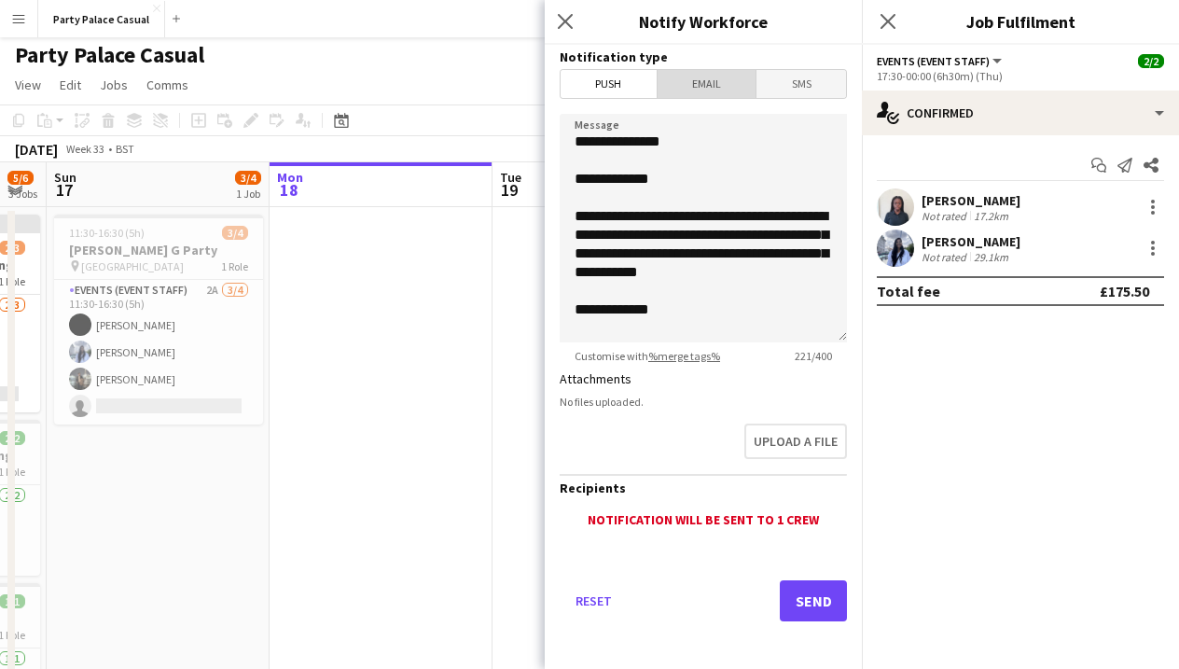
click at [735, 86] on span "Email" at bounding box center [706, 84] width 99 height 28
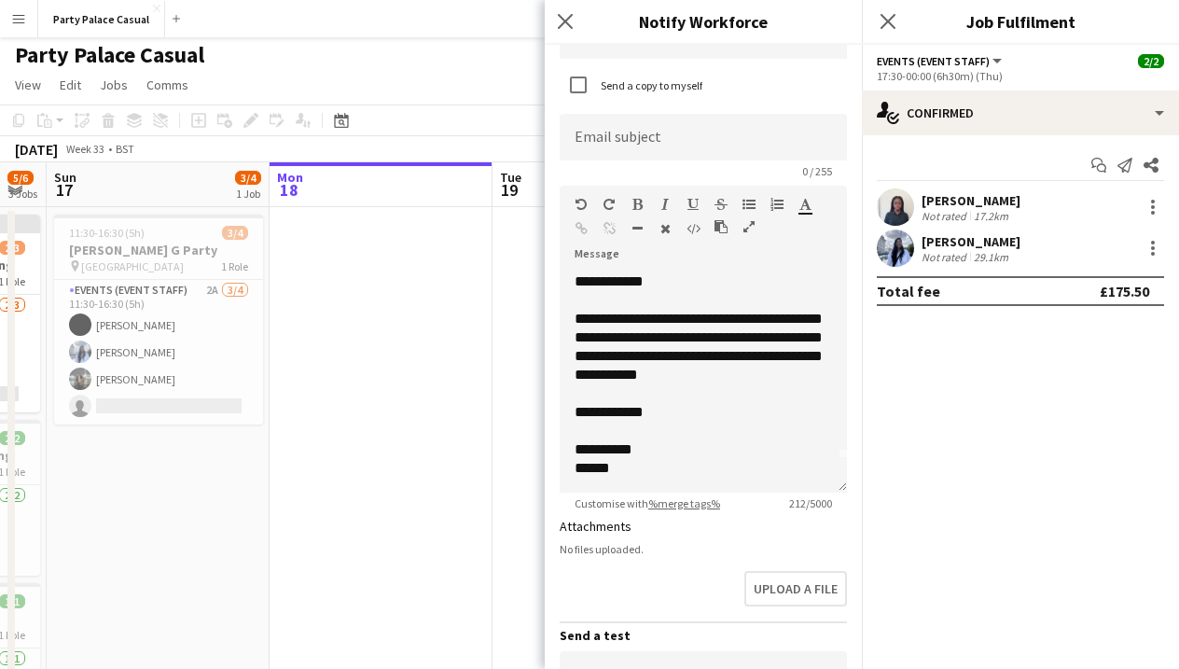
scroll to position [103, 0]
click at [940, 466] on mat-expansion-panel "check Confirmed Start chat Send notification Share [PERSON_NAME] Not rated 17.2…" at bounding box center [1020, 401] width 317 height 533
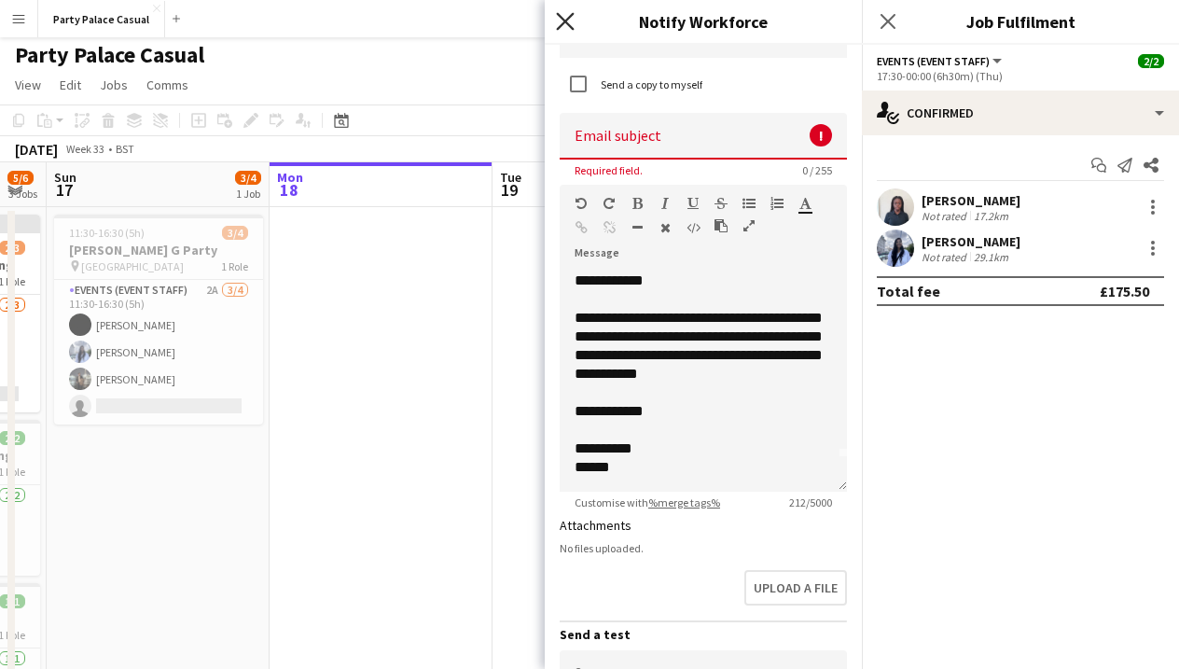
click at [571, 22] on icon "Close pop-in" at bounding box center [565, 21] width 18 height 18
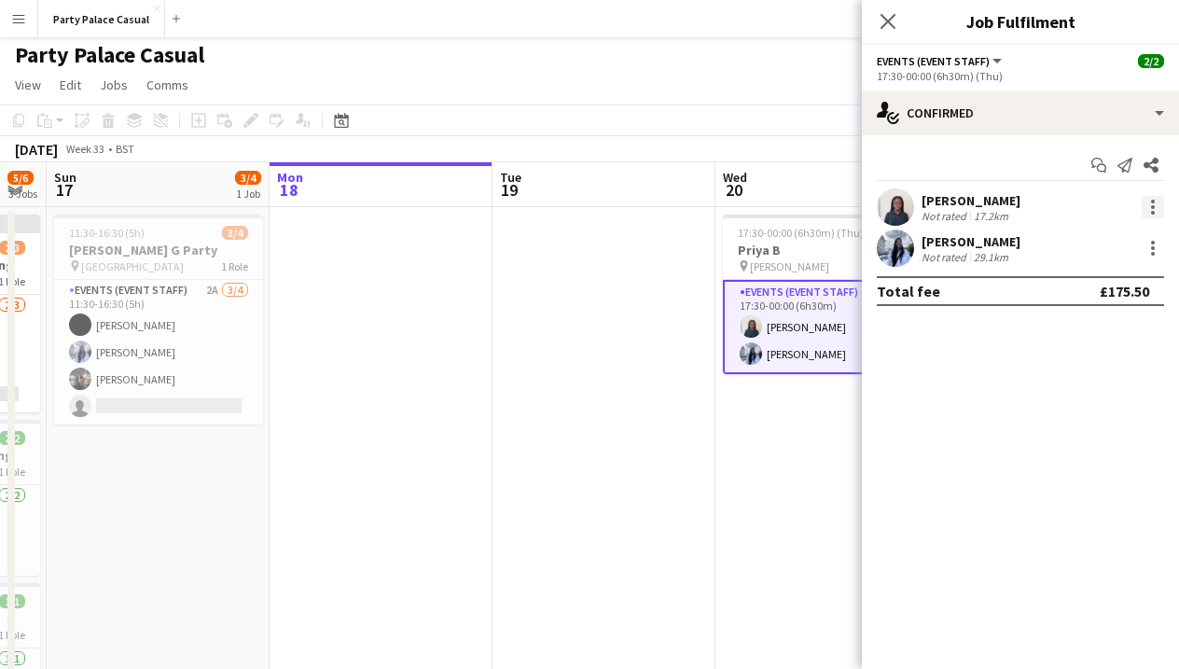
click at [1156, 203] on div at bounding box center [1153, 207] width 22 height 22
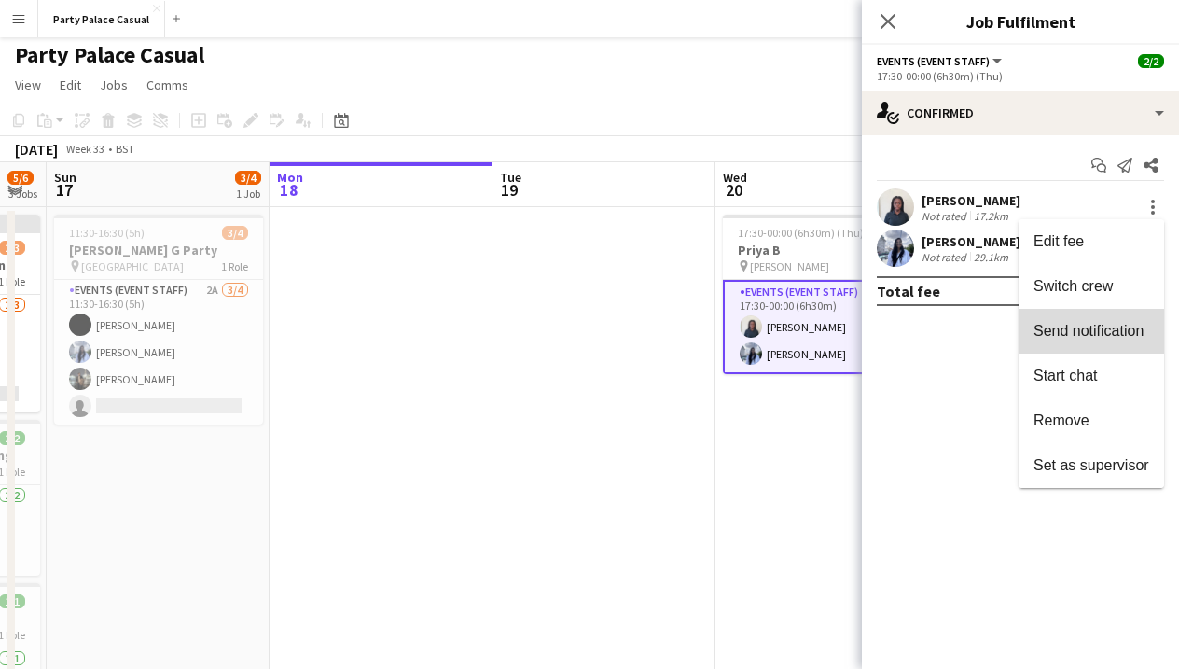
click at [1114, 329] on span "Send notification" at bounding box center [1088, 331] width 110 height 16
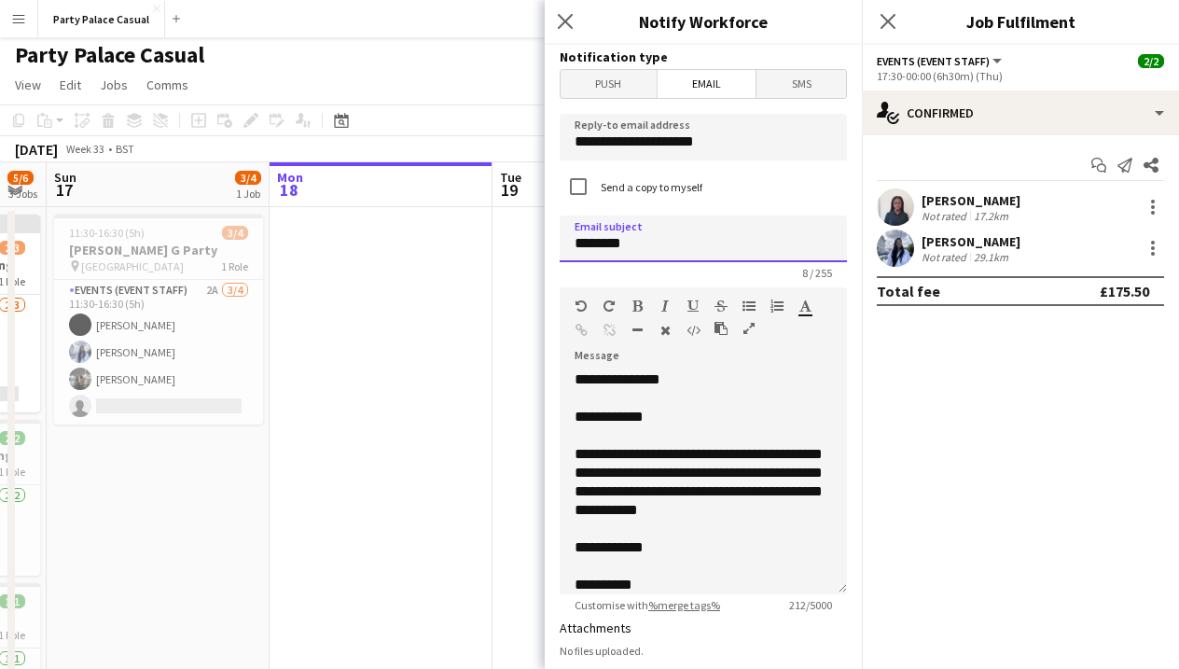
click at [576, 247] on input "********" at bounding box center [703, 238] width 287 height 47
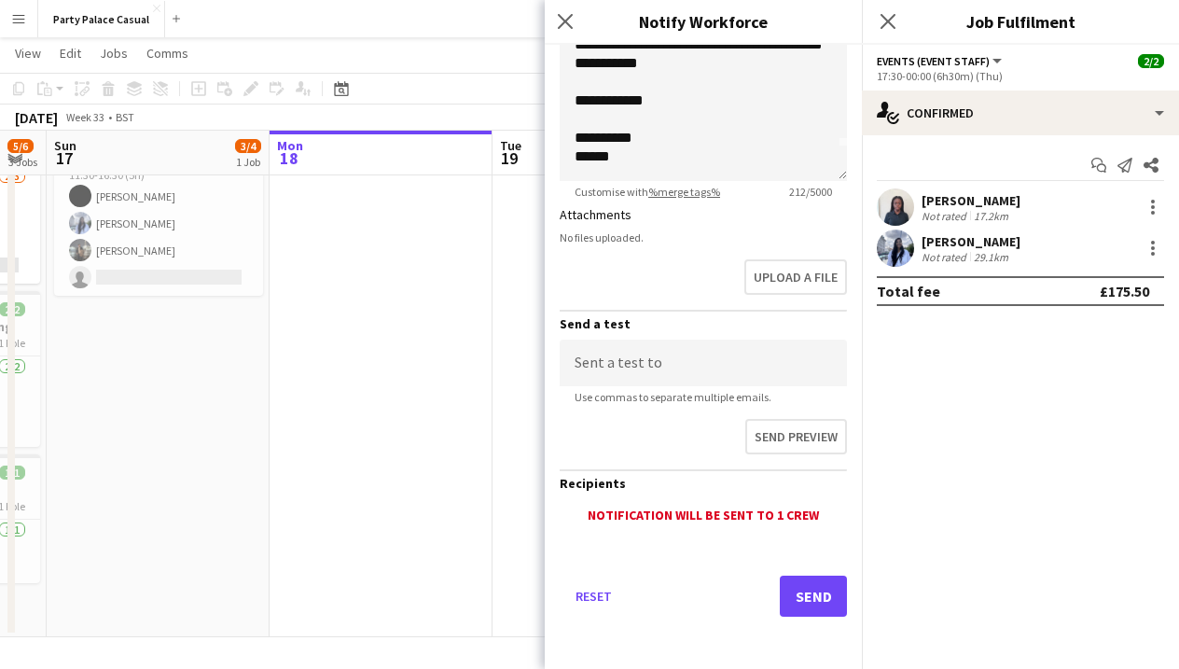
scroll to position [413, 0]
type input "**********"
click at [803, 597] on button "Send" at bounding box center [813, 595] width 67 height 41
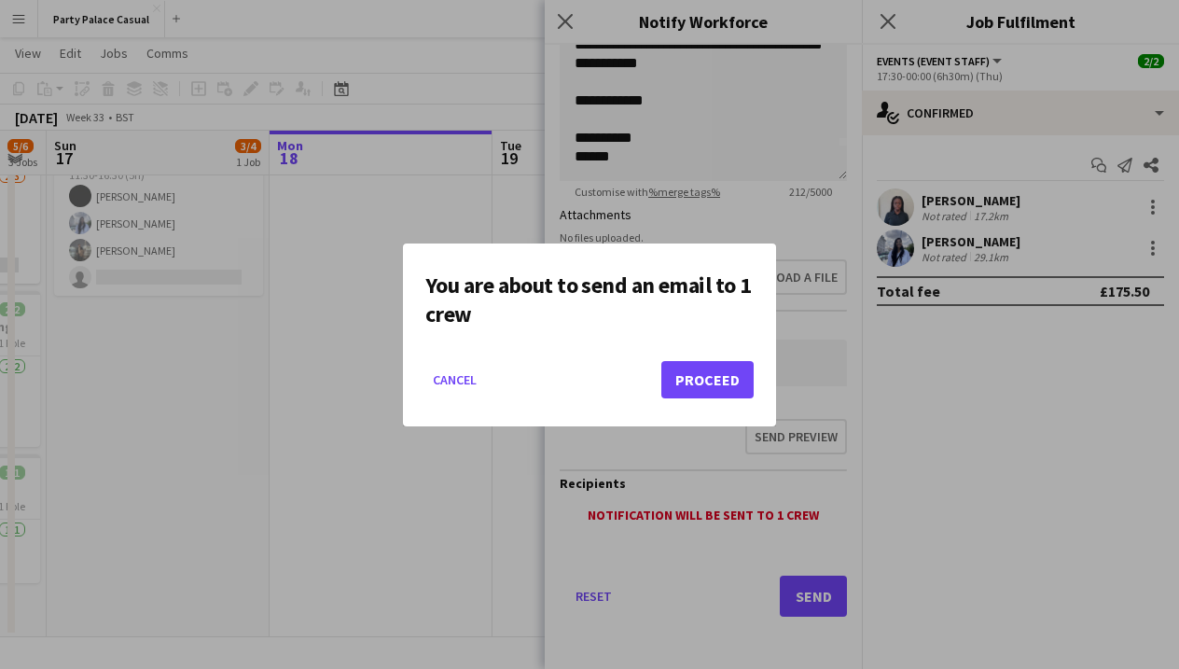
click at [704, 388] on button "Proceed" at bounding box center [707, 379] width 92 height 37
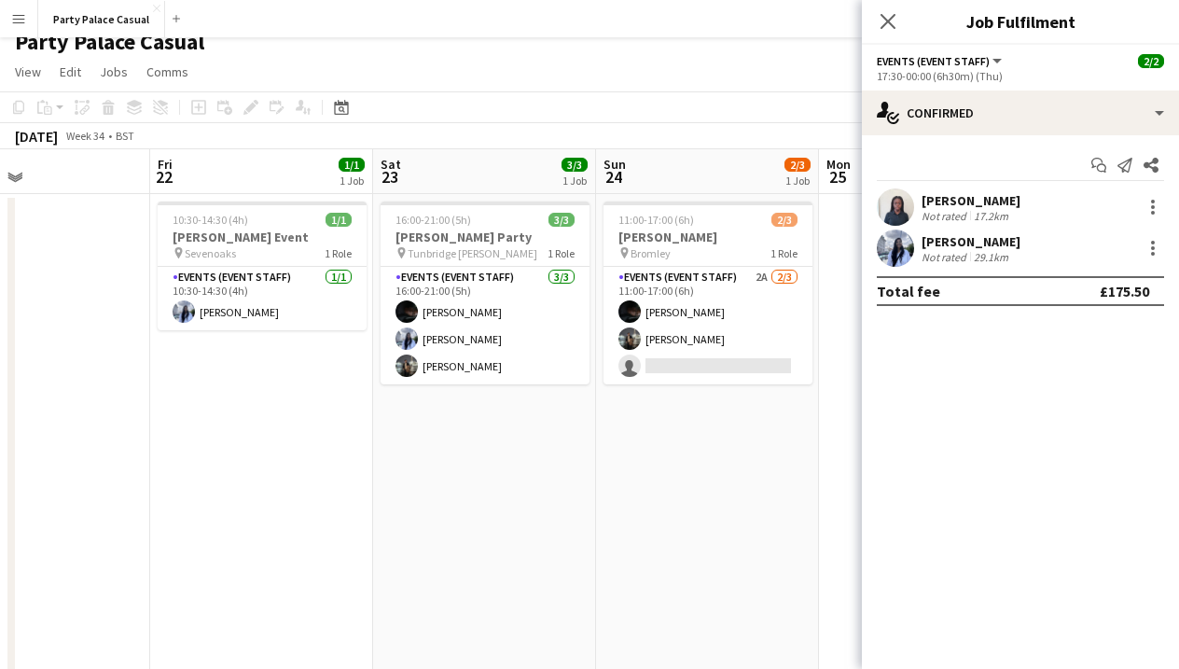
scroll to position [17, 0]
click at [885, 23] on icon at bounding box center [888, 21] width 18 height 18
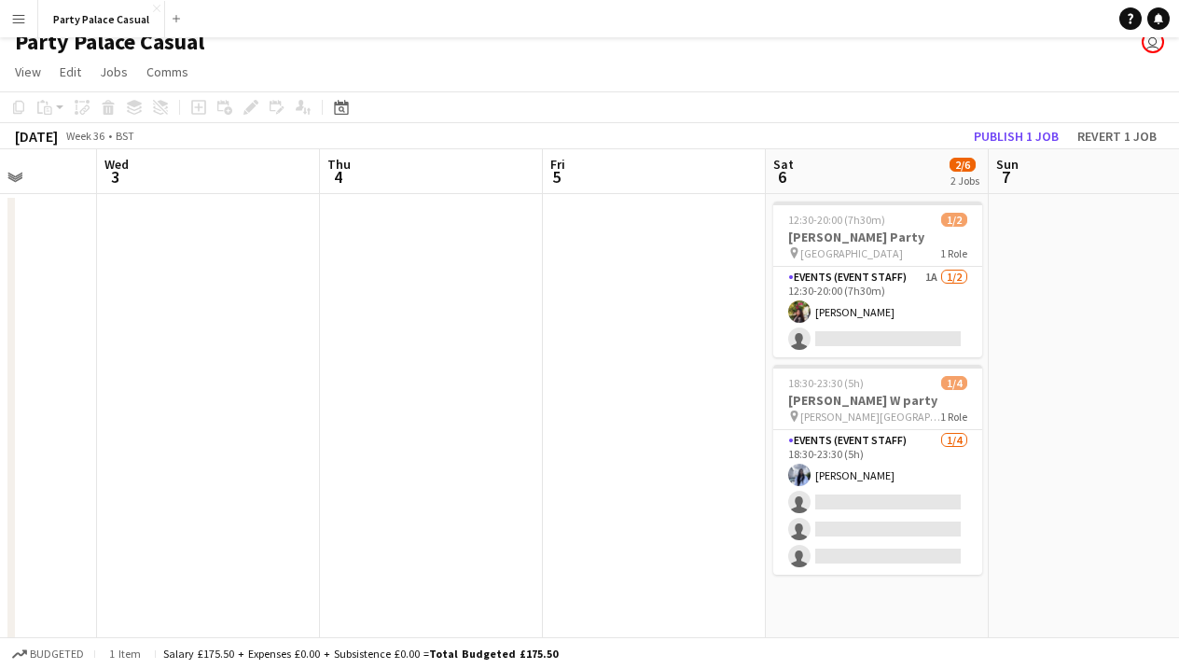
scroll to position [0, 573]
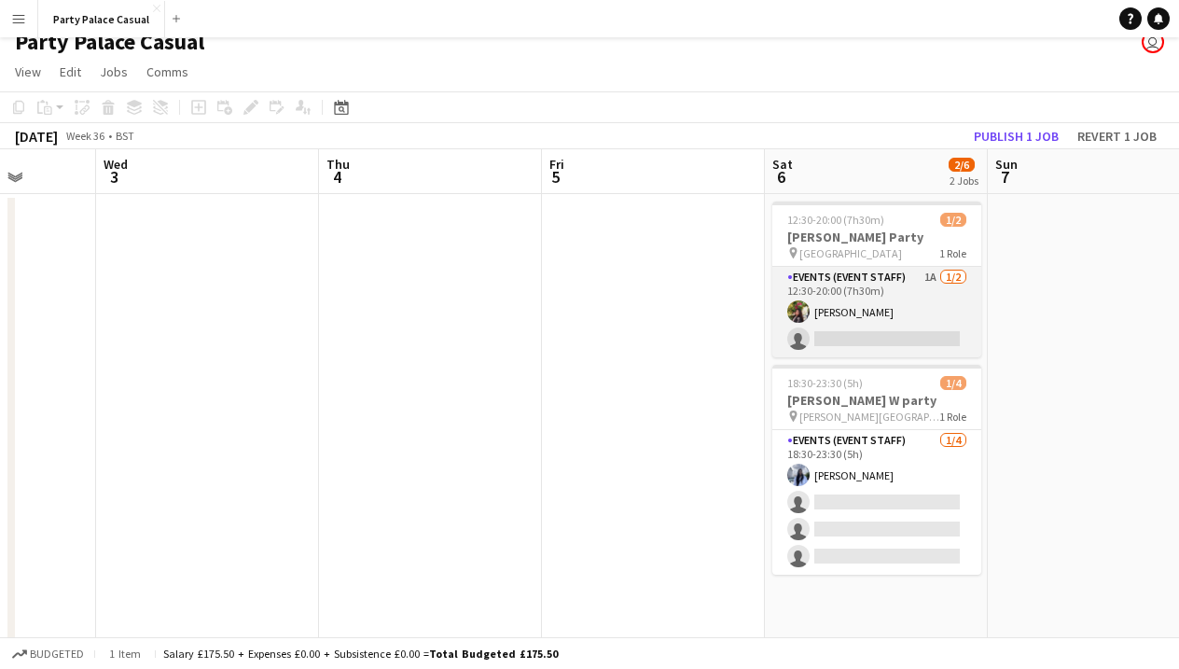
click at [870, 289] on app-card-role "Events (Event Staff) 1A [DATE] 12:30-20:00 (7h30m) [PERSON_NAME] single-neutral…" at bounding box center [876, 312] width 209 height 90
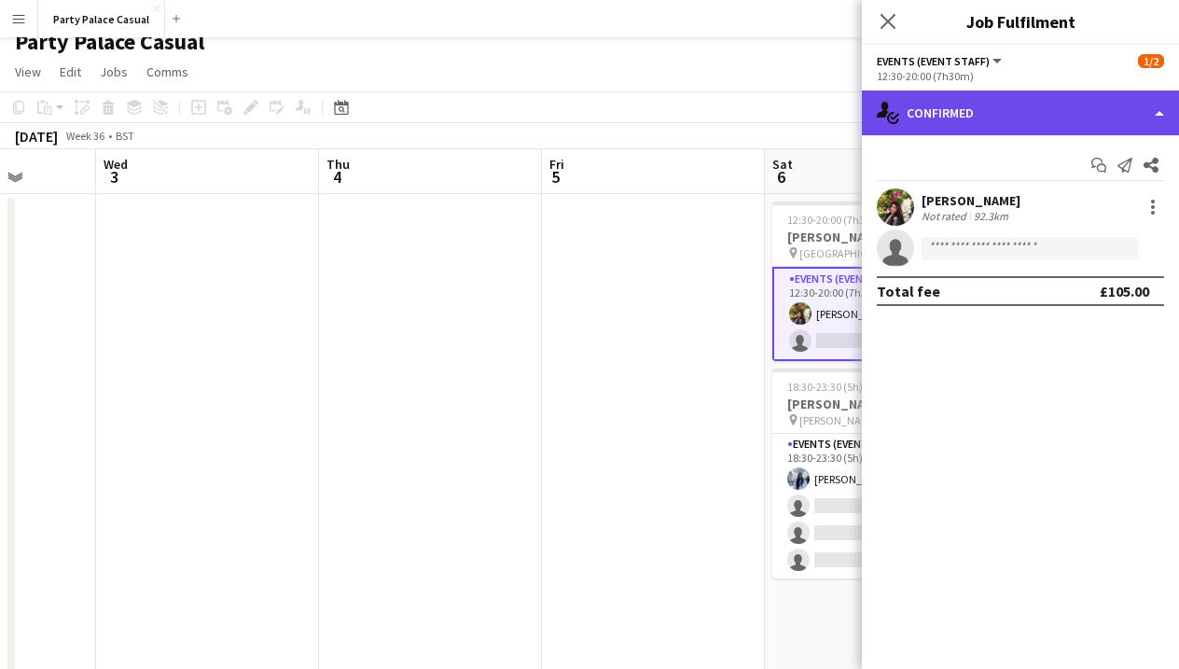
click at [1049, 98] on div "single-neutral-actions-check-2 Confirmed" at bounding box center [1020, 112] width 317 height 45
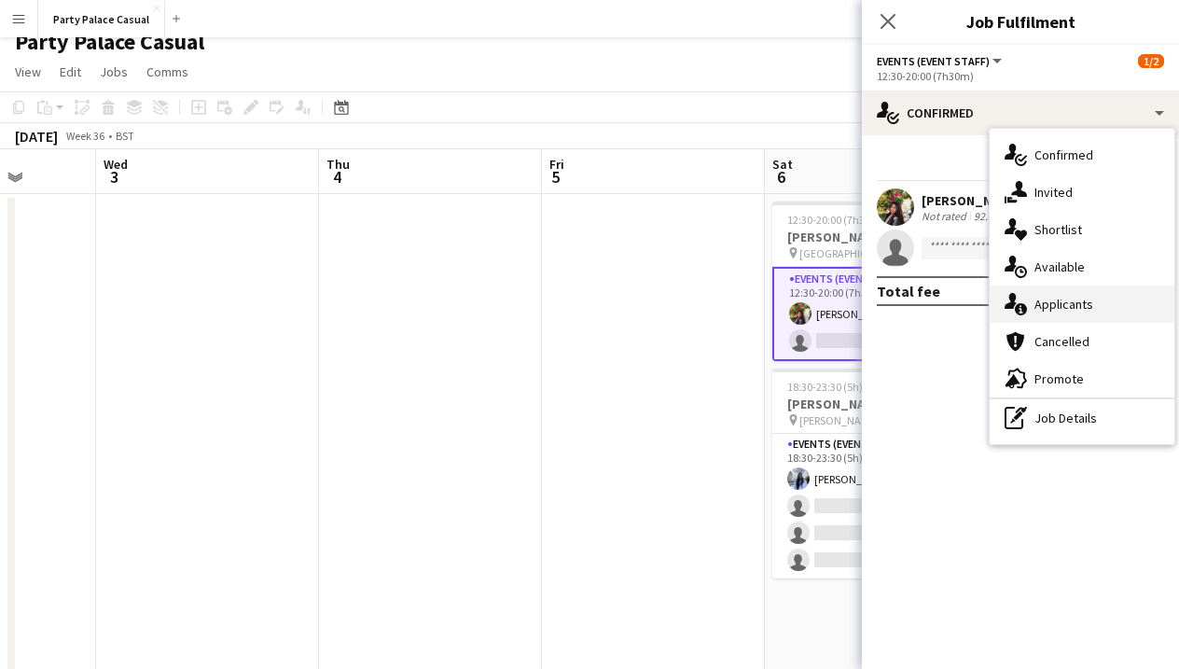
click at [1086, 304] on div "single-neutral-actions-information Applicants" at bounding box center [1082, 303] width 185 height 37
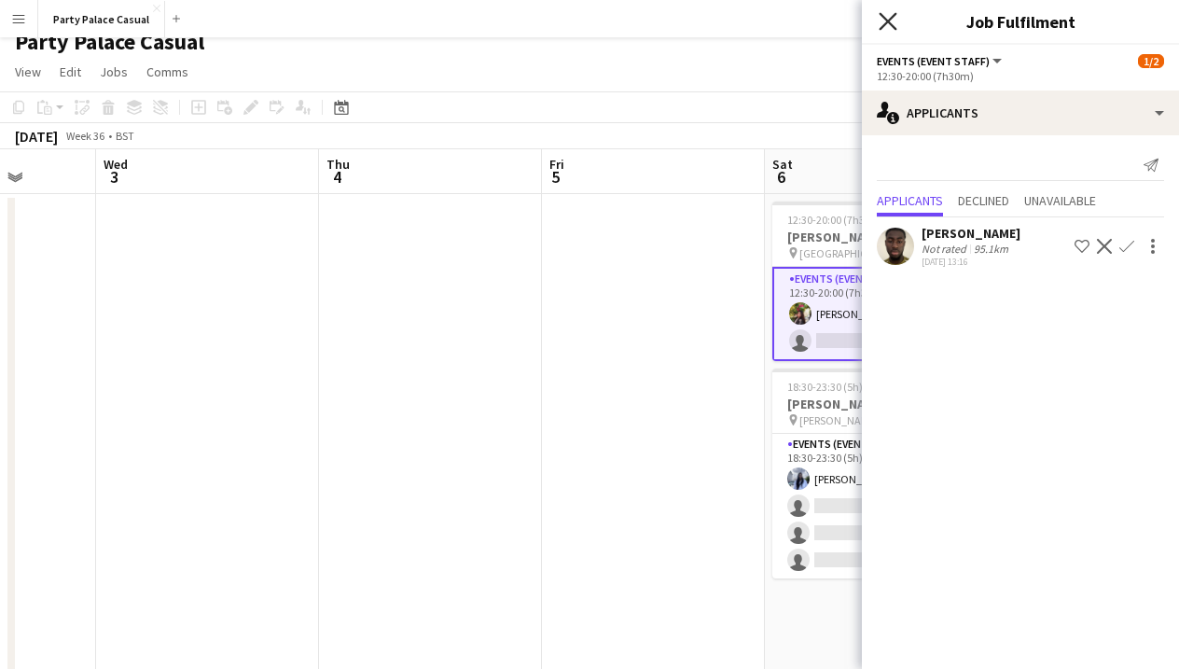
click at [882, 29] on icon "Close pop-in" at bounding box center [888, 21] width 18 height 18
